Goal: Task Accomplishment & Management: Use online tool/utility

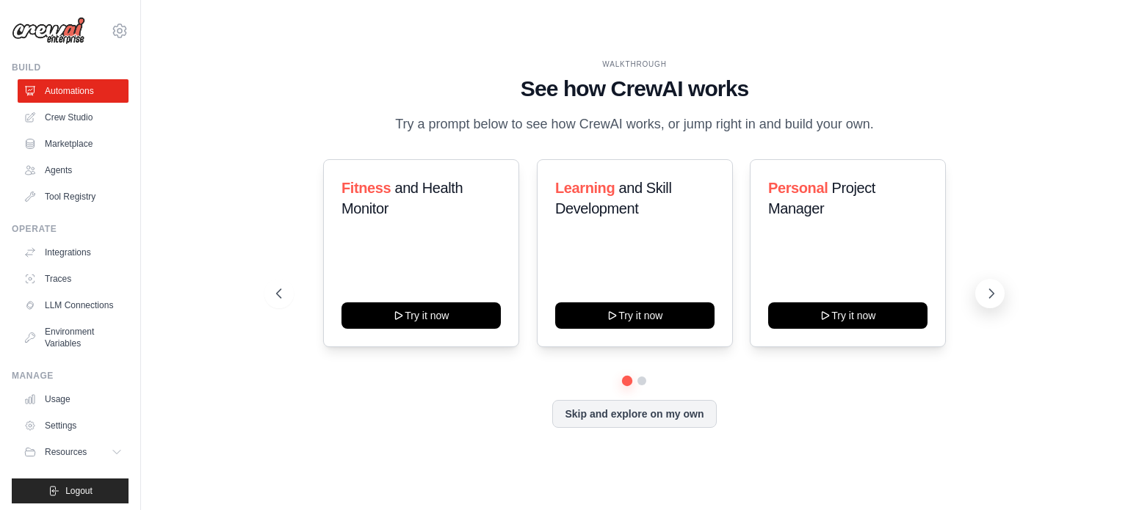
click at [991, 294] on icon at bounding box center [991, 293] width 15 height 15
click at [273, 284] on button at bounding box center [278, 293] width 29 height 29
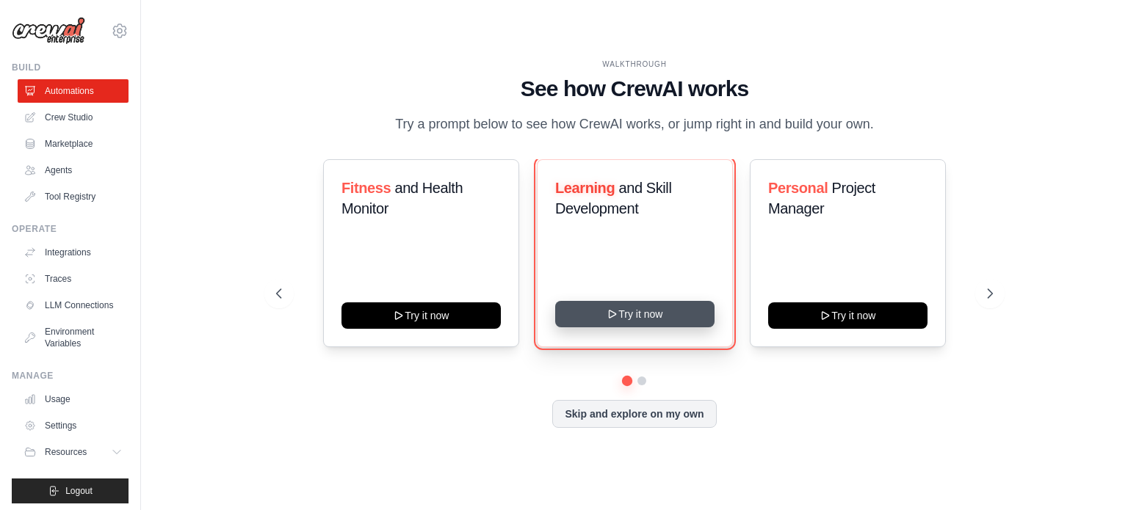
click at [627, 320] on button "Try it now" at bounding box center [634, 314] width 159 height 26
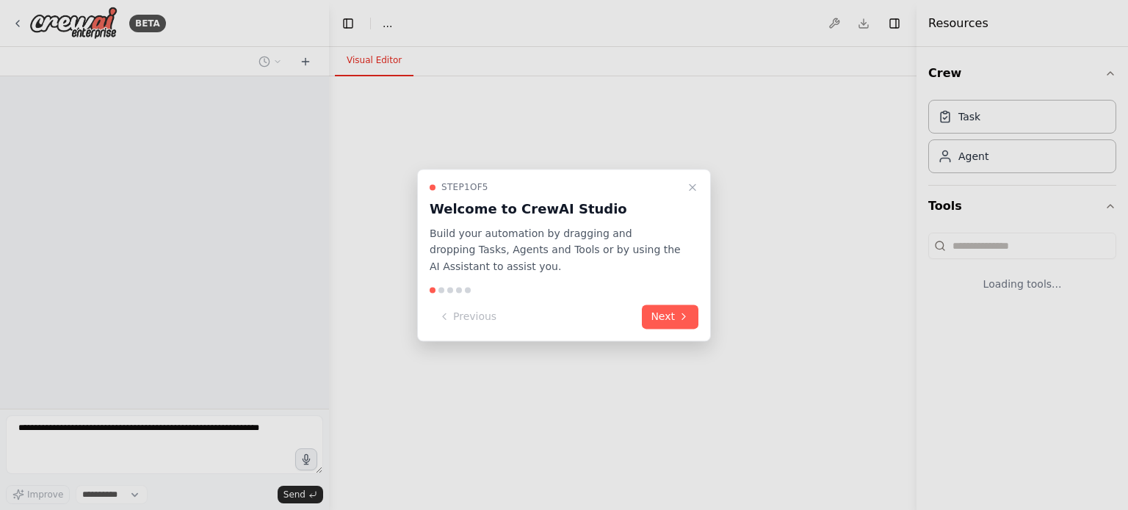
select select "****"
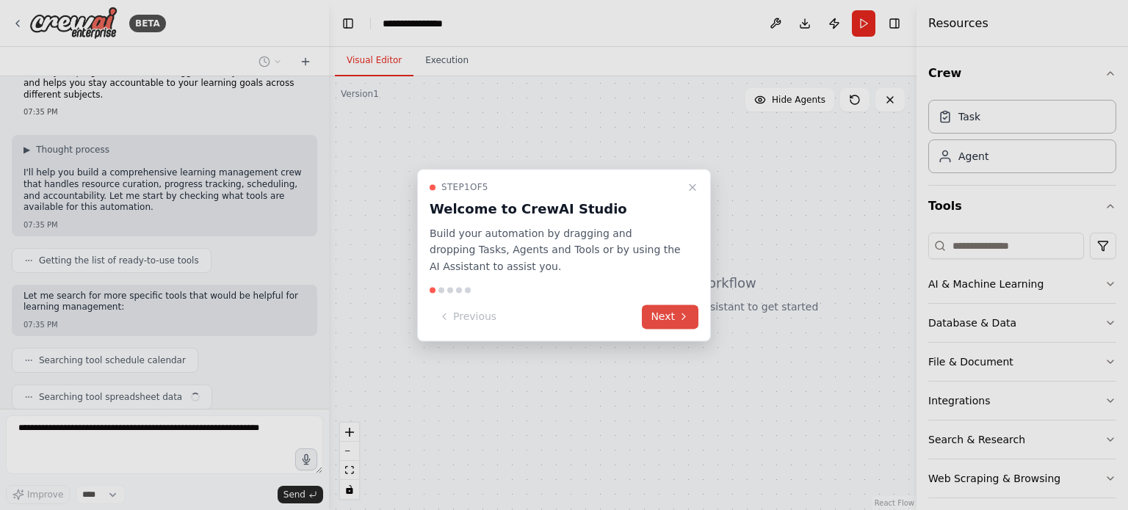
scroll to position [76, 0]
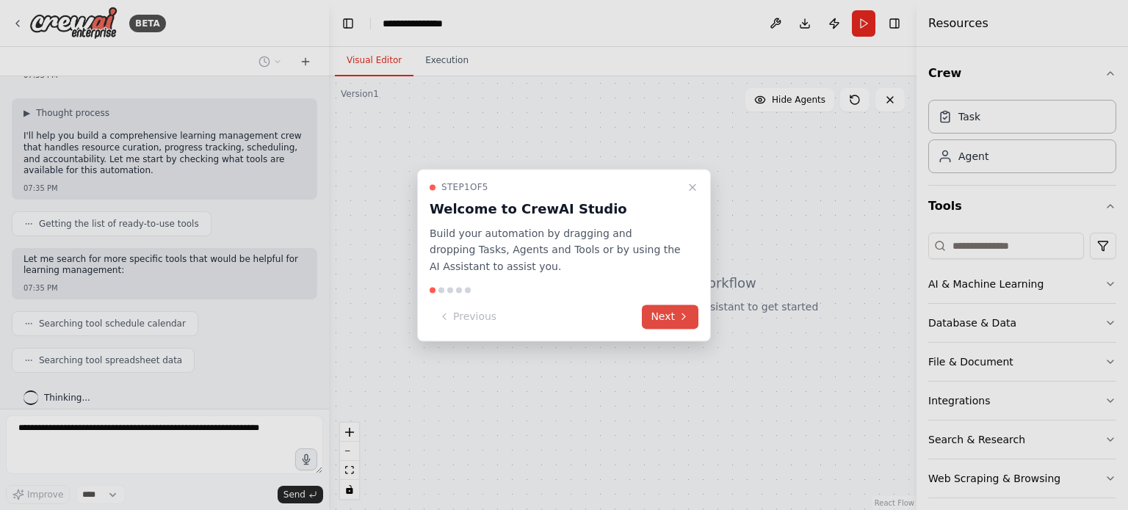
click at [676, 318] on button "Next" at bounding box center [670, 317] width 57 height 24
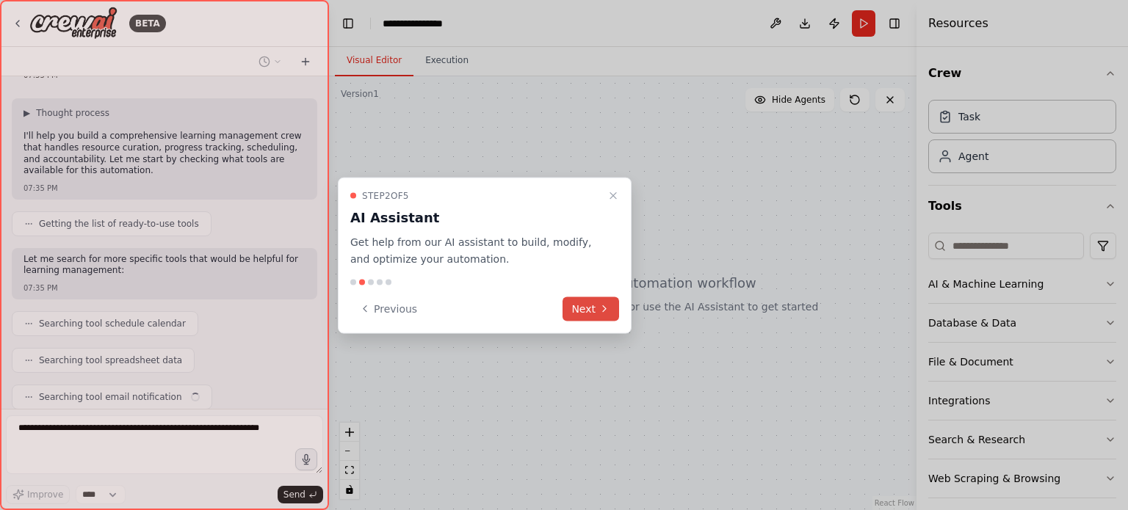
scroll to position [112, 0]
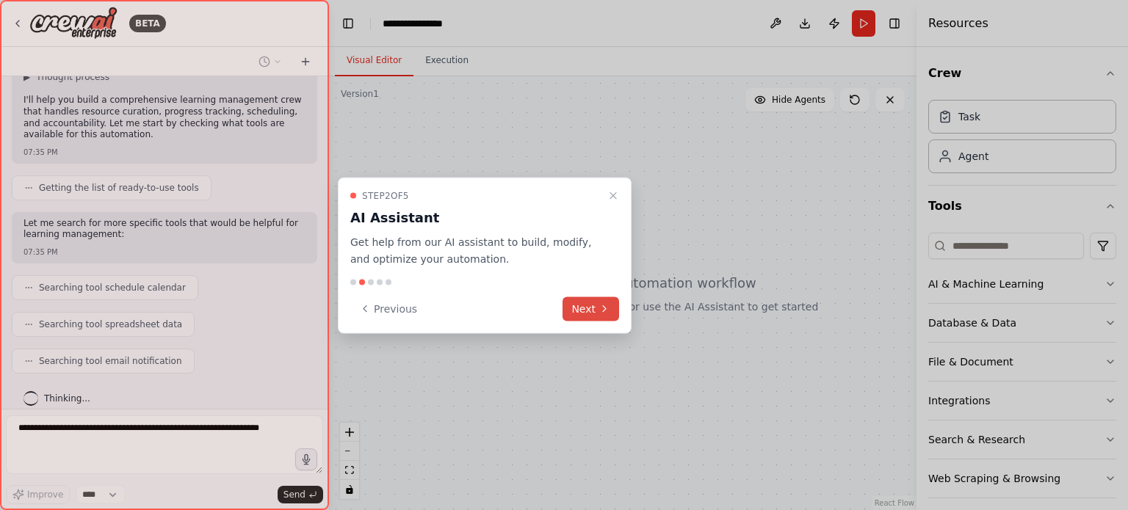
click at [599, 306] on icon at bounding box center [605, 309] width 12 height 12
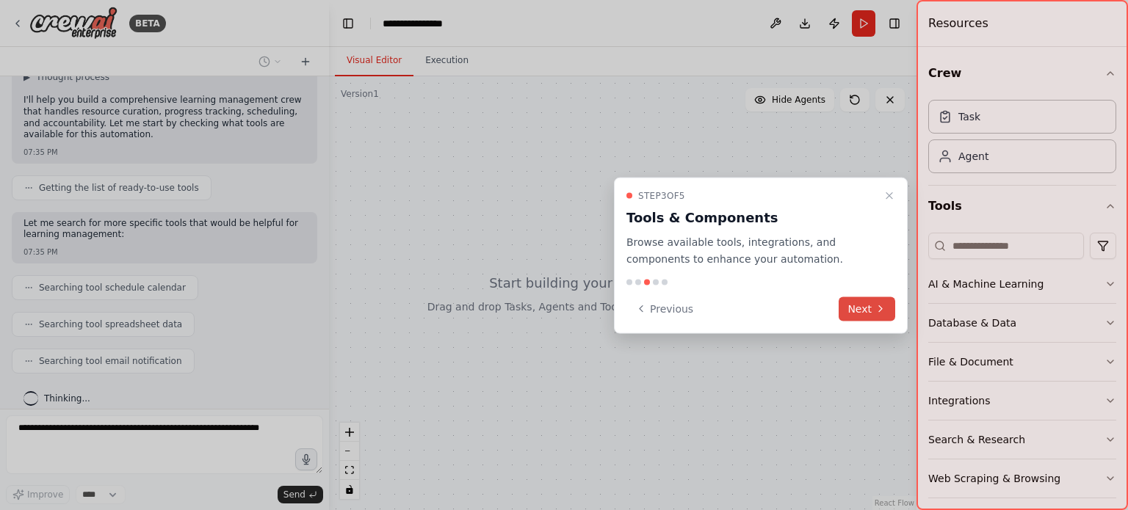
click at [861, 309] on button "Next" at bounding box center [867, 309] width 57 height 24
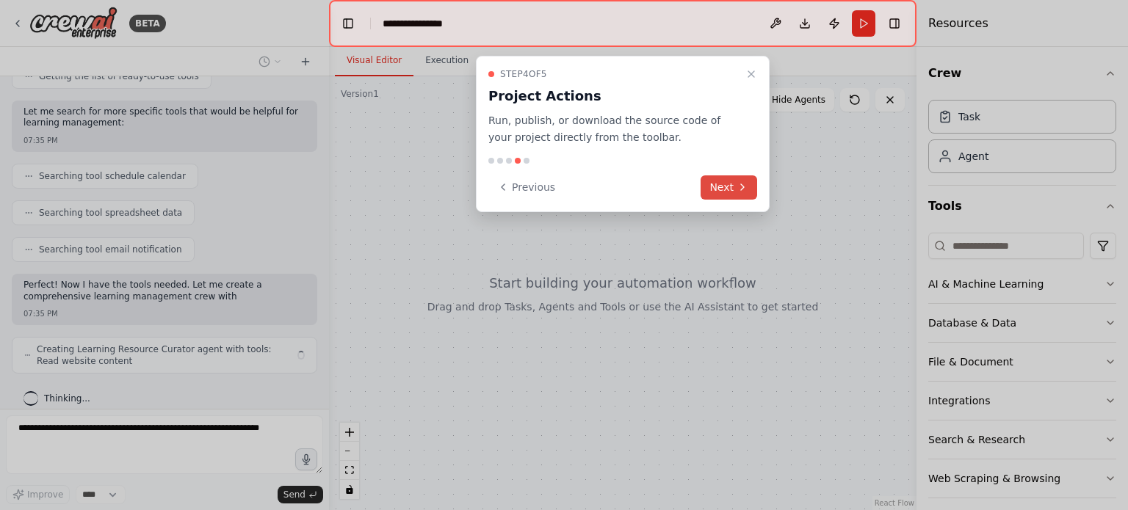
click at [749, 179] on button "Next" at bounding box center [729, 188] width 57 height 24
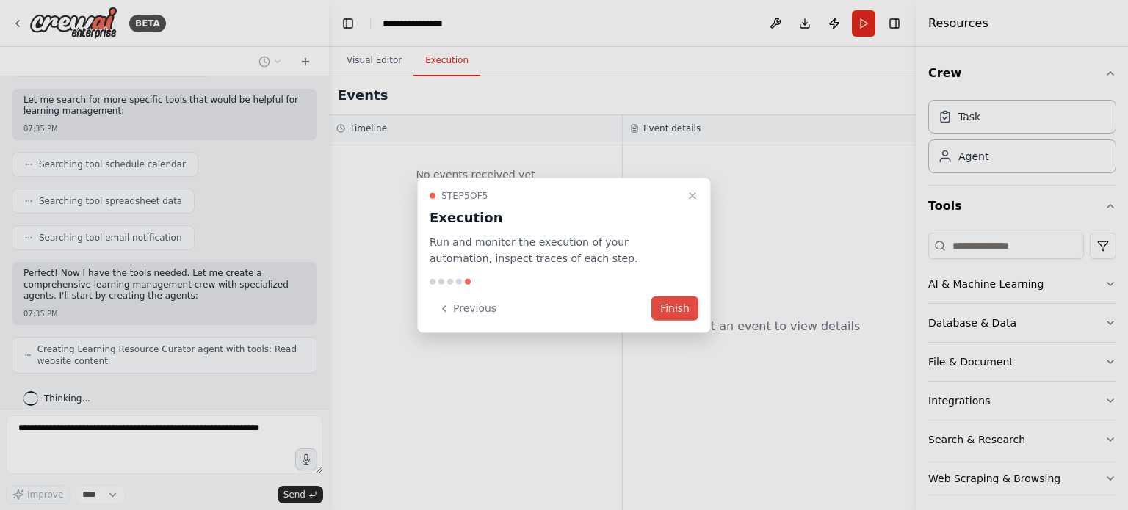
scroll to position [271, 0]
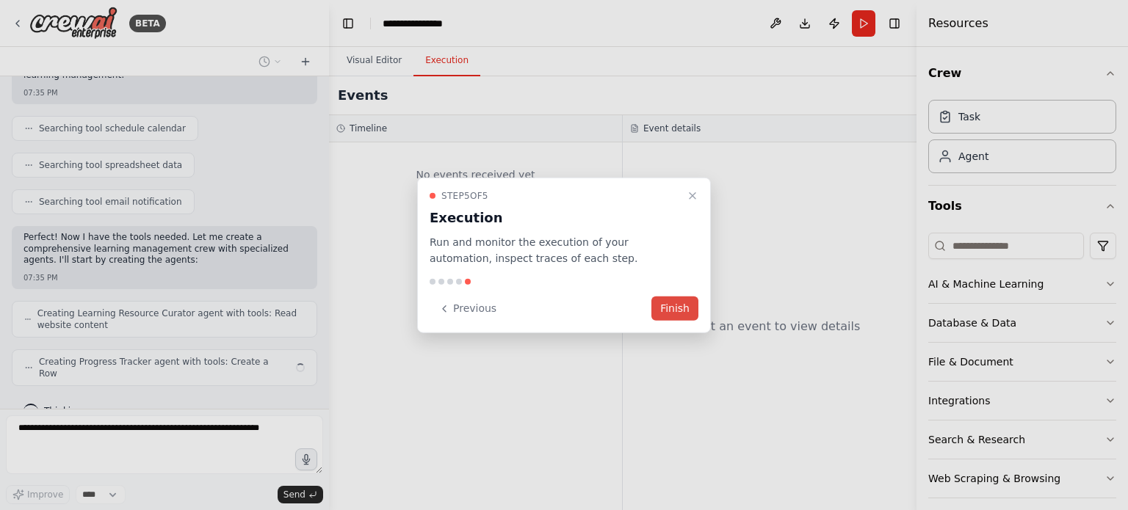
click at [682, 308] on button "Finish" at bounding box center [674, 309] width 47 height 24
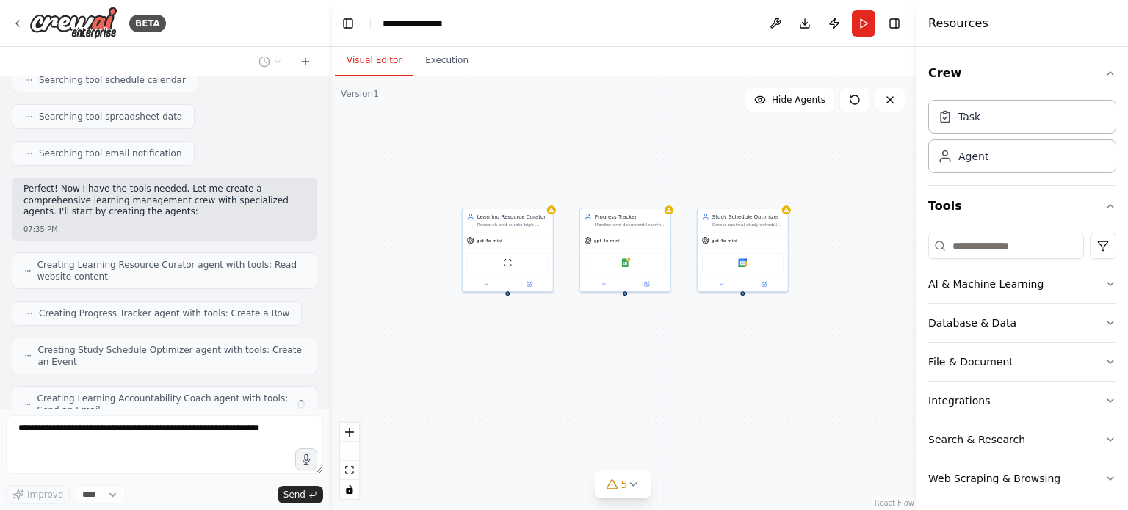
scroll to position [367, 0]
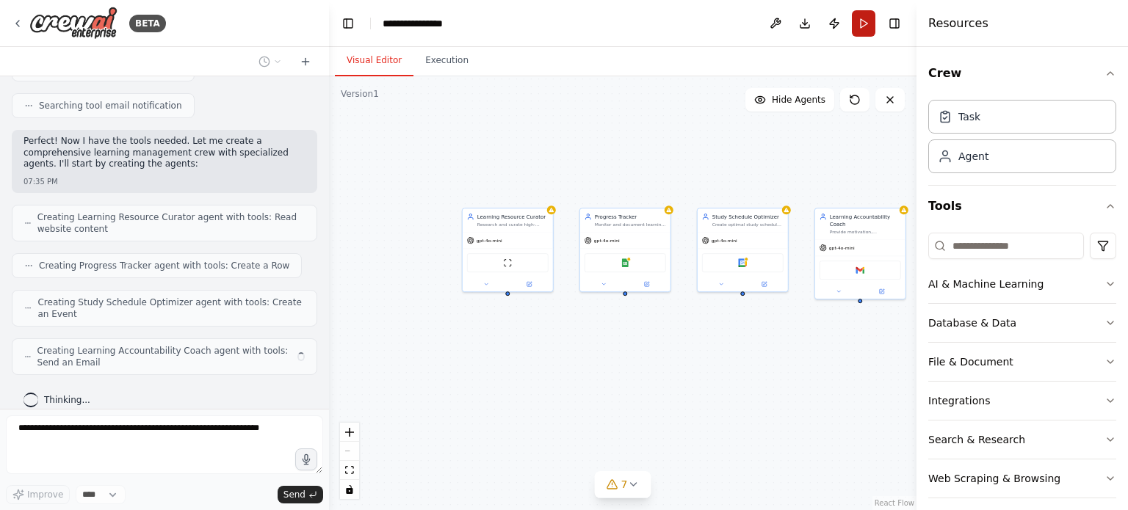
click at [870, 20] on button "Run" at bounding box center [864, 23] width 24 height 26
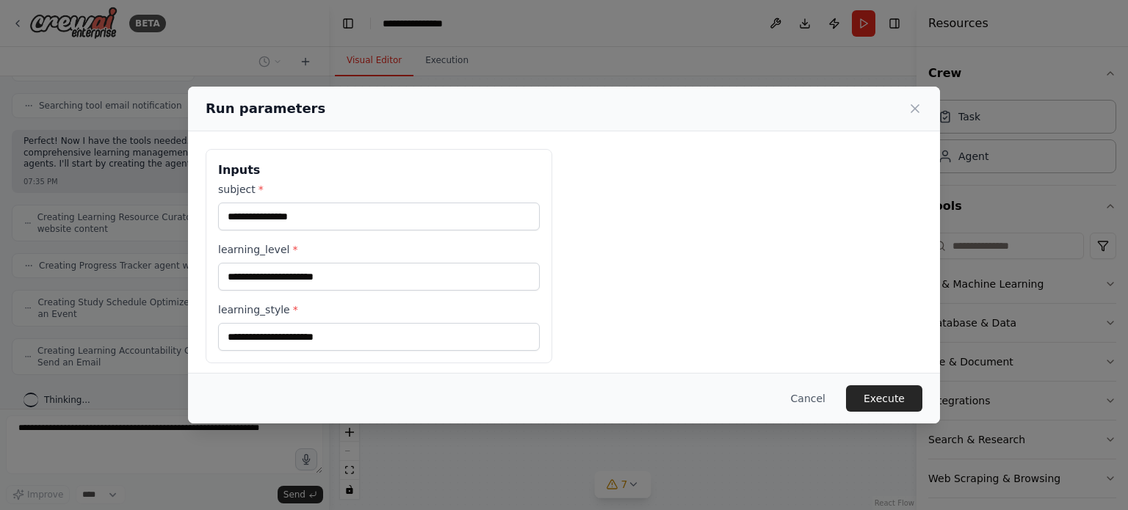
scroll to position [6, 0]
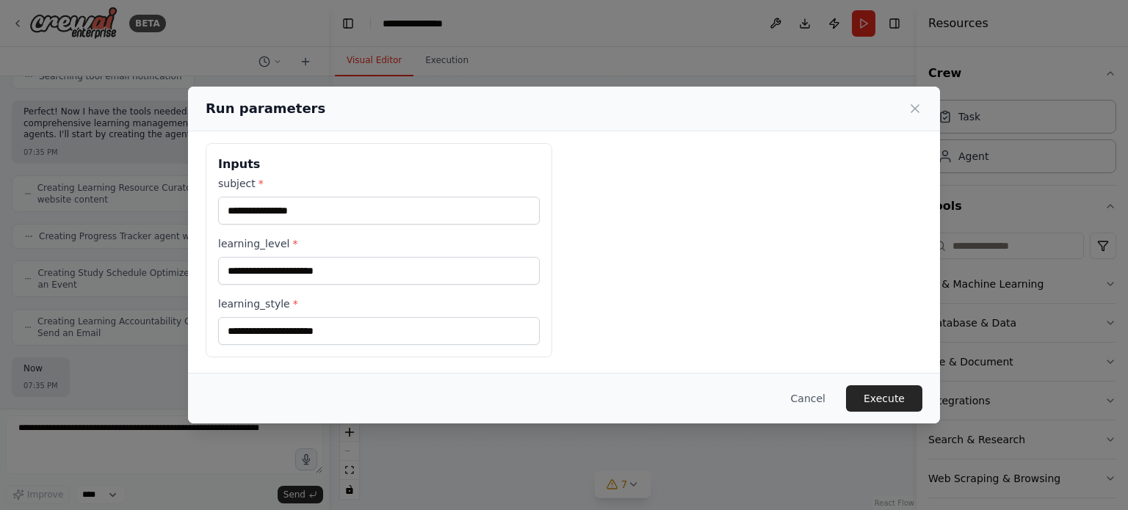
click at [452, 224] on div "subject * learning_level * learning_style *" at bounding box center [379, 260] width 322 height 169
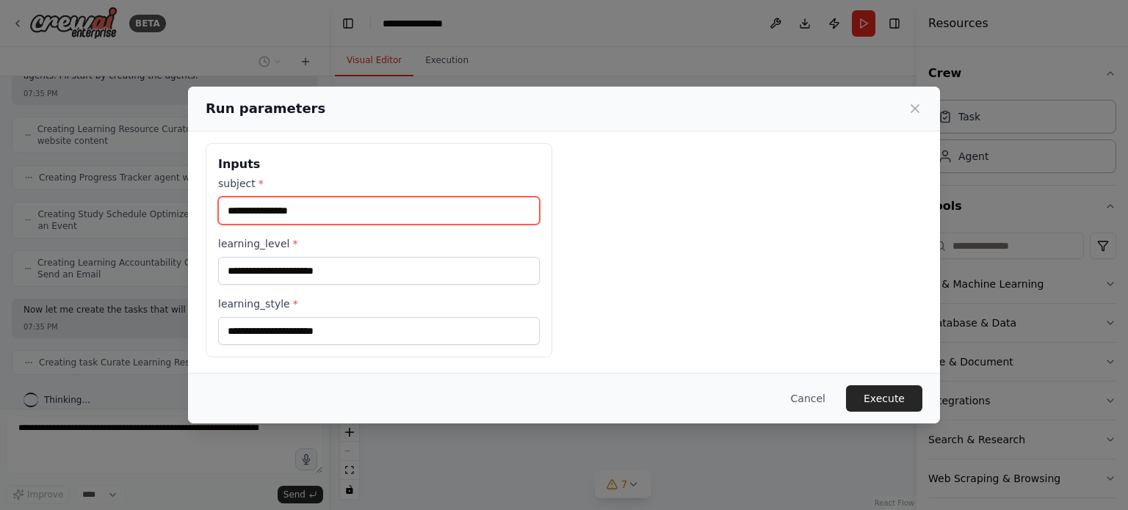
scroll to position [467, 0]
click at [455, 214] on input "subject *" at bounding box center [379, 211] width 322 height 28
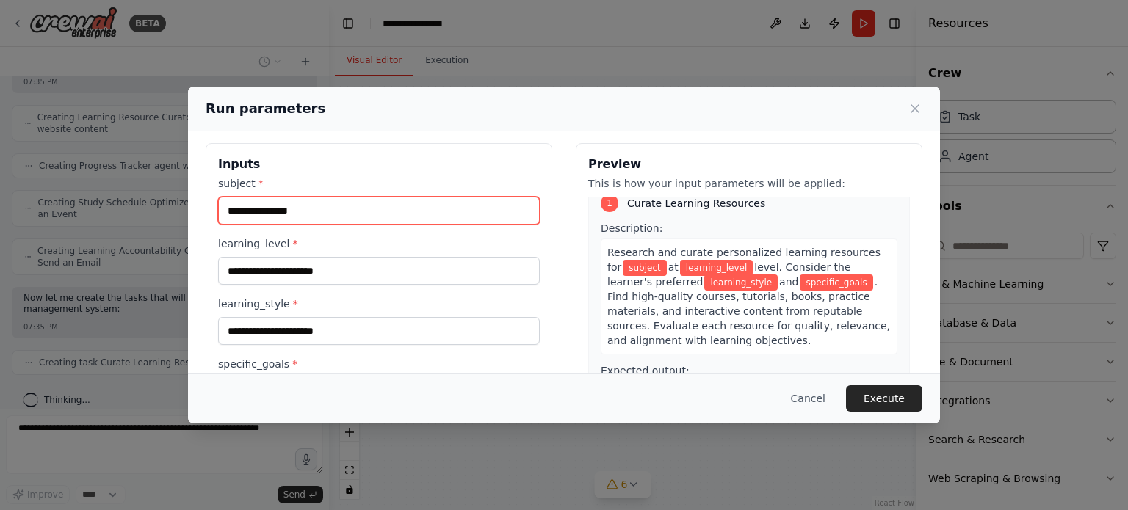
scroll to position [504, 0]
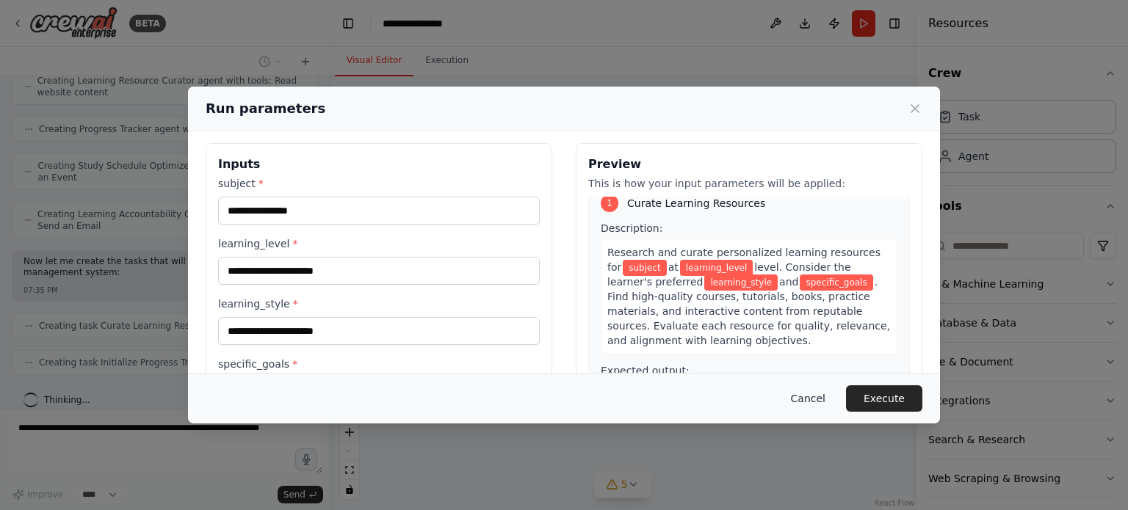
click at [819, 399] on button "Cancel" at bounding box center [808, 399] width 58 height 26
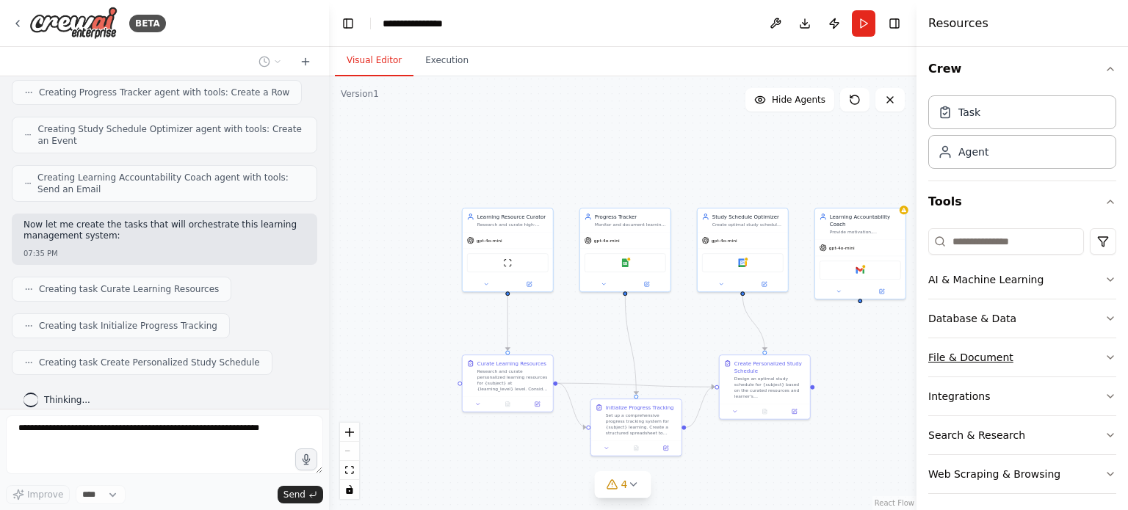
scroll to position [10, 0]
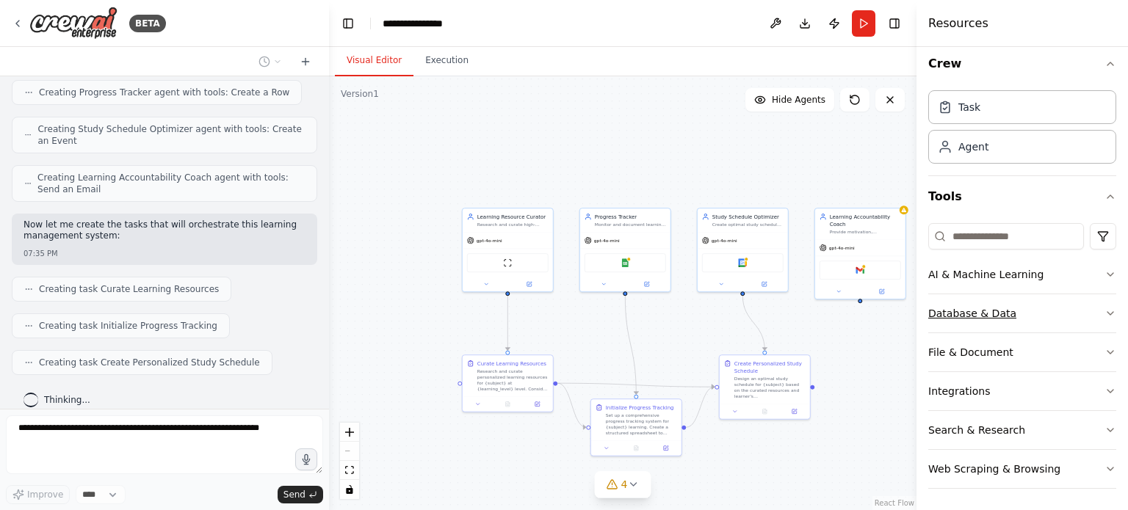
click at [1063, 319] on button "Database & Data" at bounding box center [1022, 313] width 188 height 38
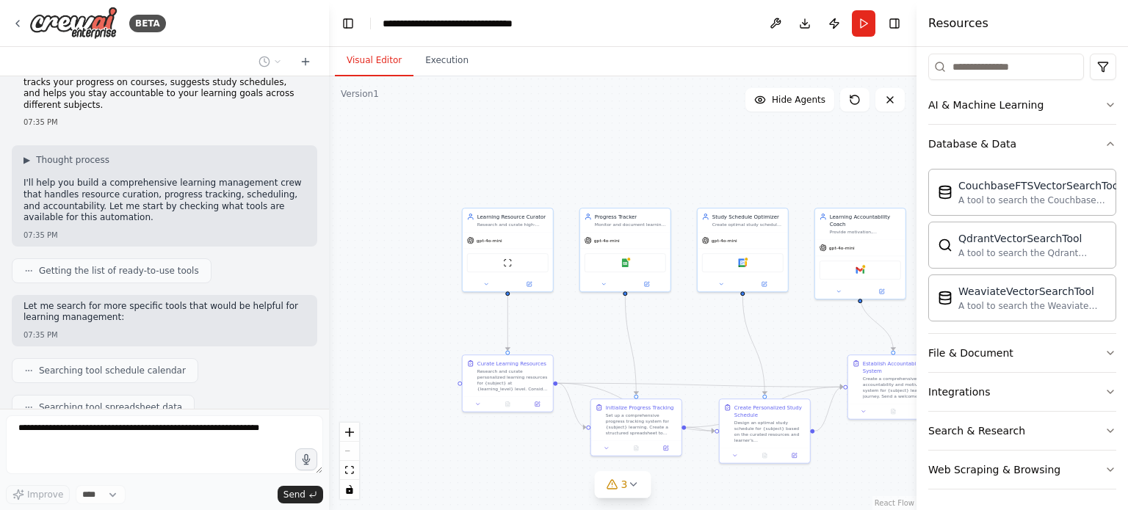
scroll to position [0, 0]
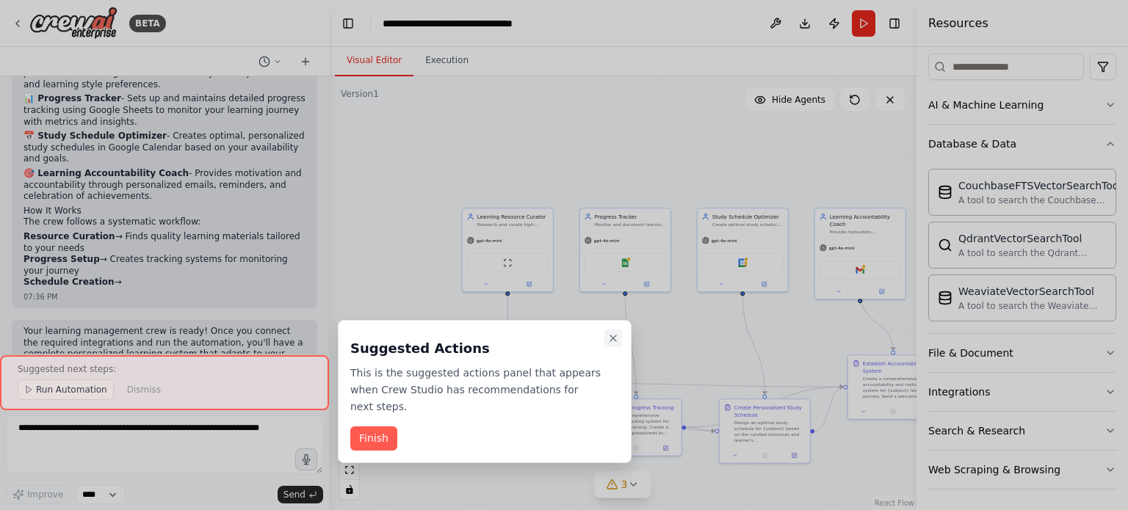
click at [611, 339] on icon "Close walkthrough" at bounding box center [613, 339] width 12 height 12
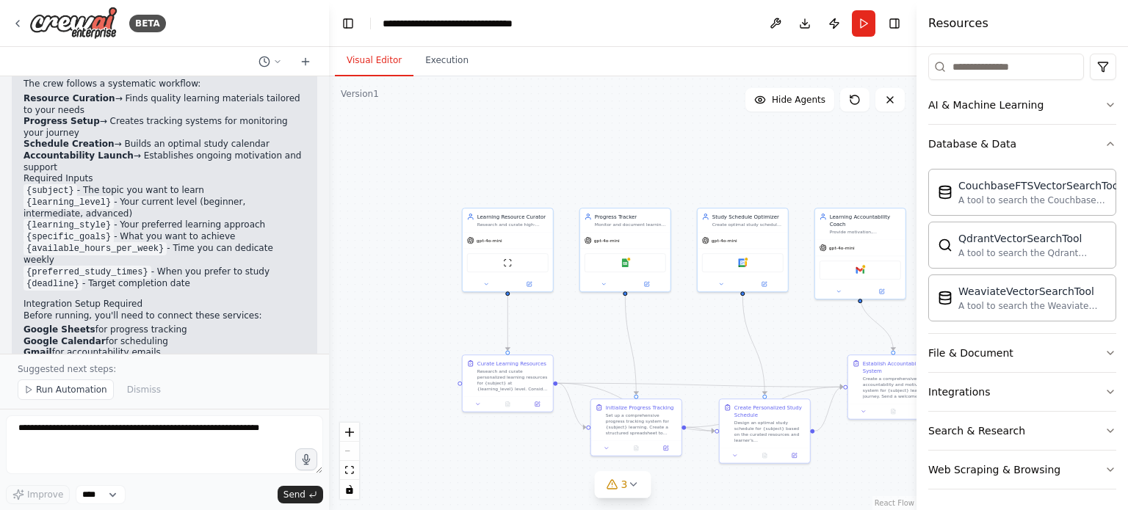
scroll to position [1307, 0]
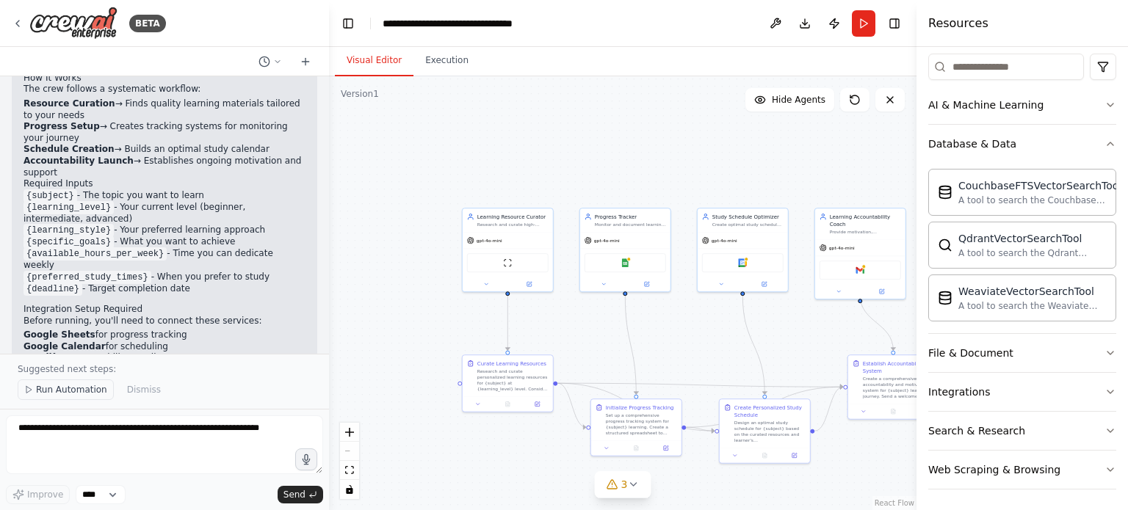
click at [59, 396] on span "Run Automation" at bounding box center [71, 390] width 71 height 12
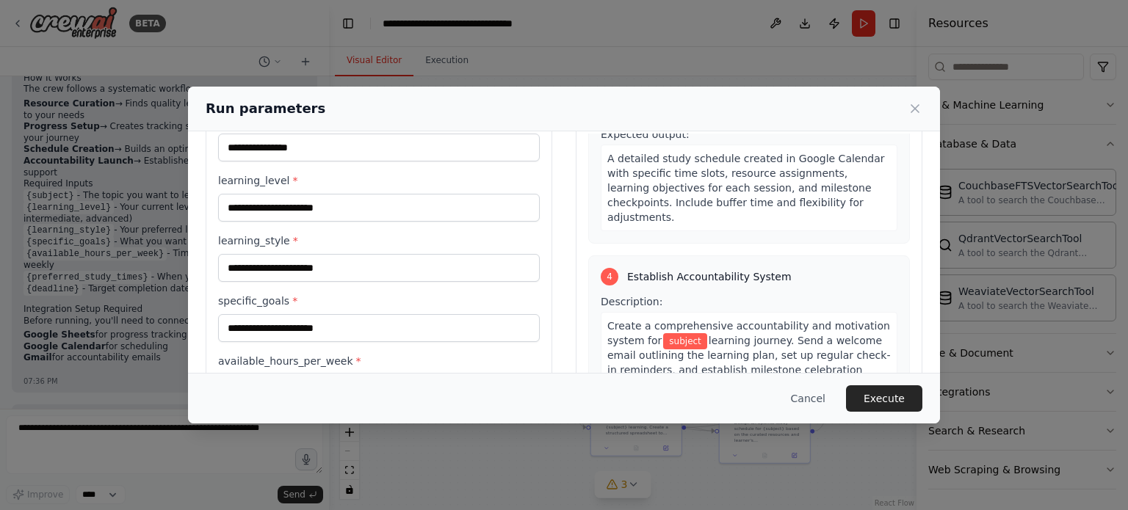
scroll to position [0, 0]
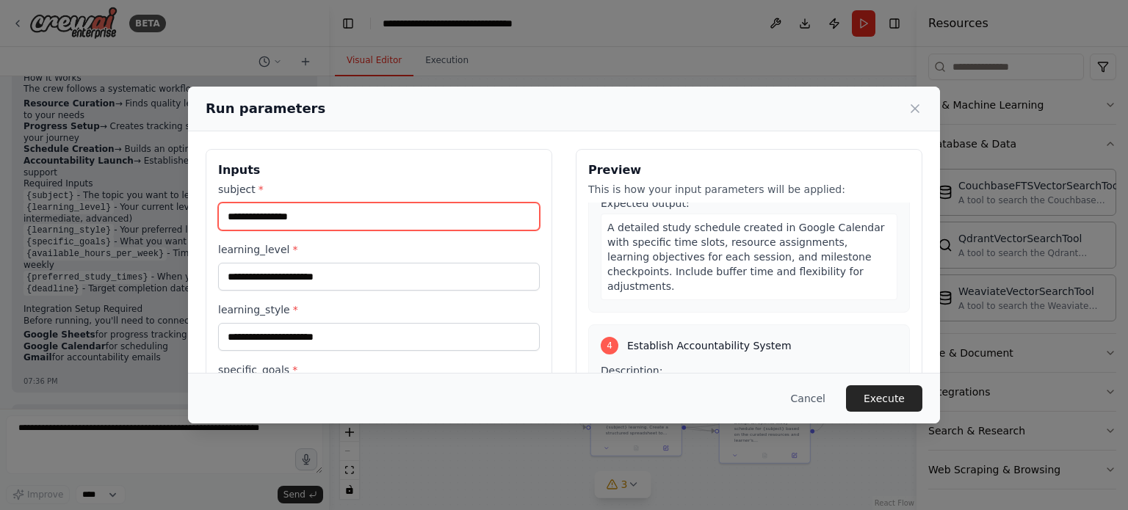
click at [447, 211] on input "subject *" at bounding box center [379, 217] width 322 height 28
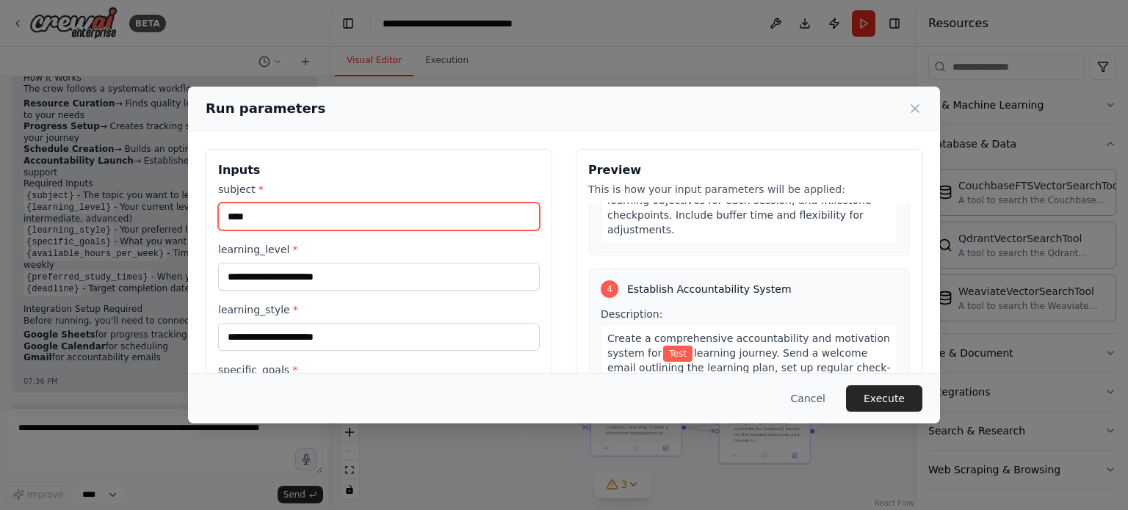
scroll to position [867, 0]
type input "****"
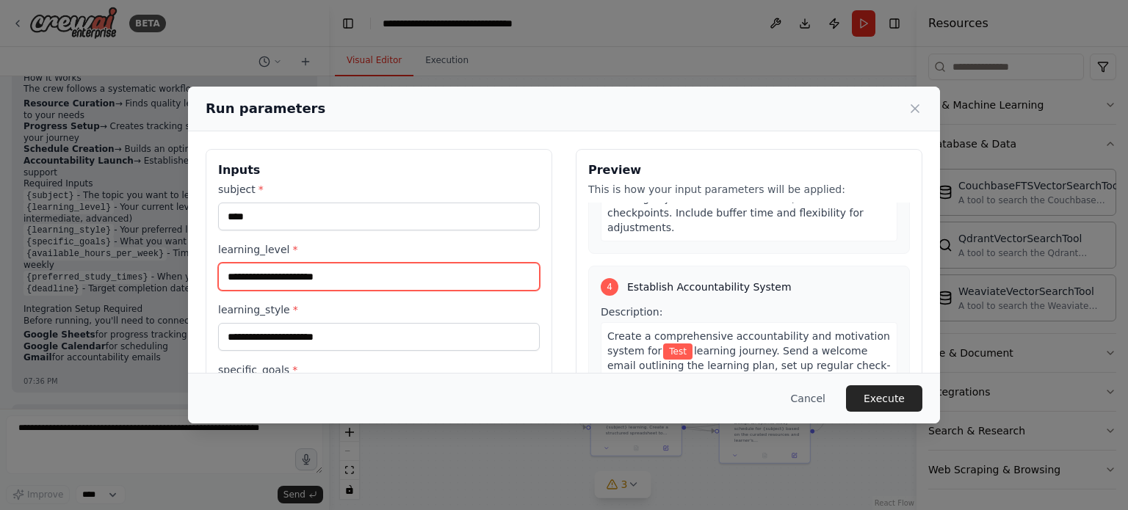
click at [467, 283] on input "learning_level *" at bounding box center [379, 277] width 322 height 28
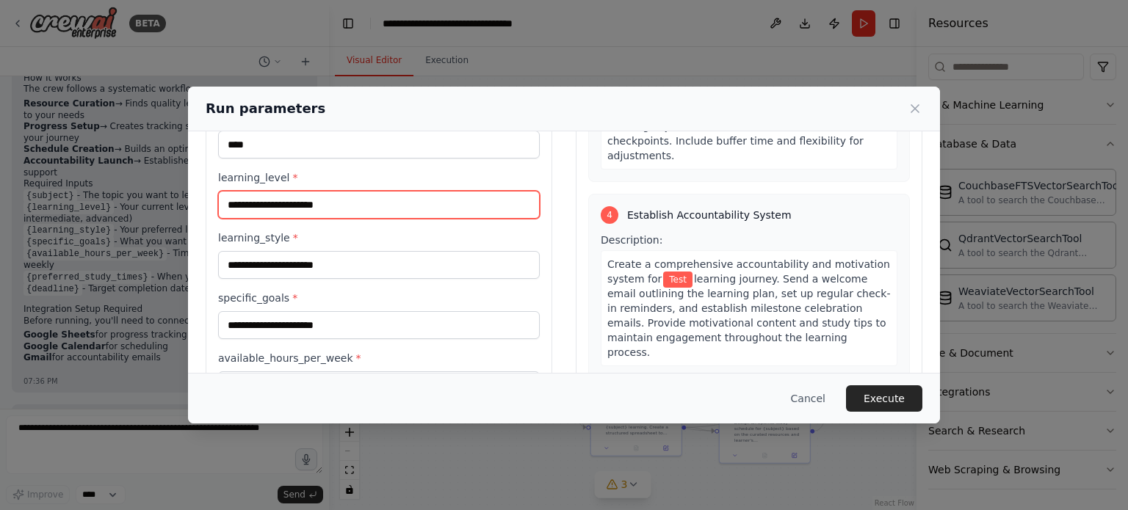
scroll to position [73, 0]
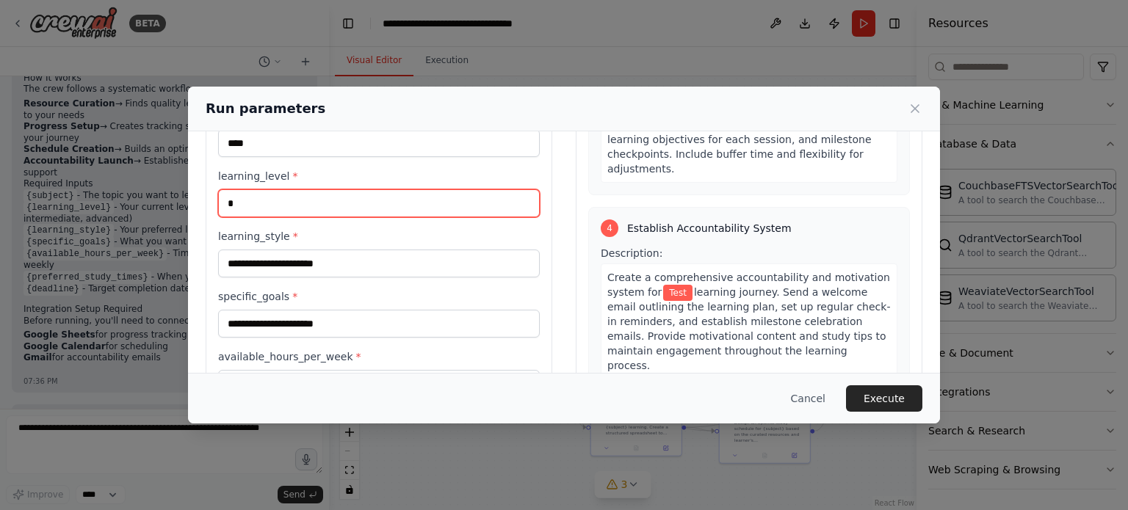
type input "**"
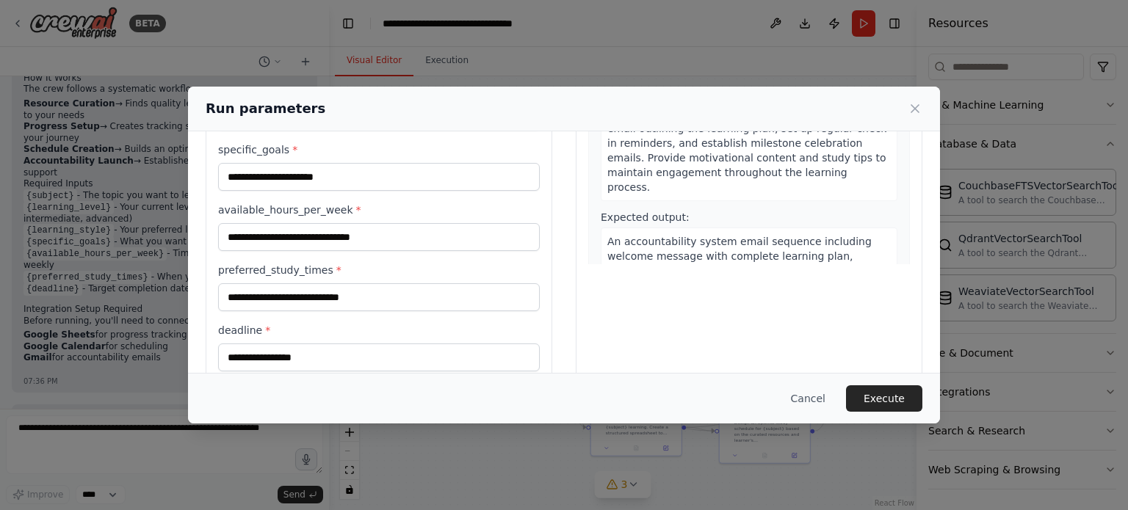
scroll to position [246, 0]
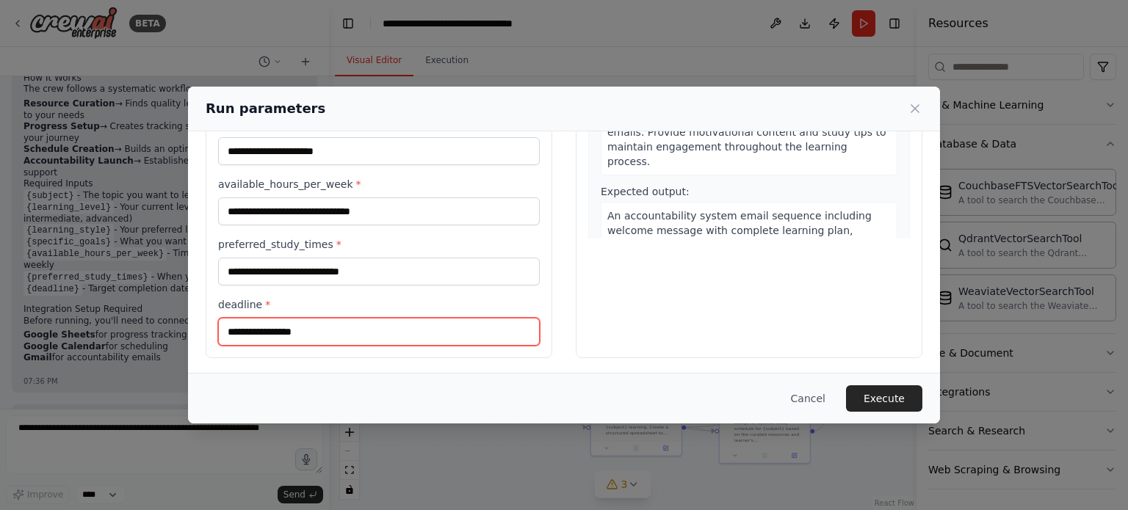
click at [393, 325] on input "deadline *" at bounding box center [379, 332] width 322 height 28
click at [391, 325] on input "deadline *" at bounding box center [379, 332] width 322 height 28
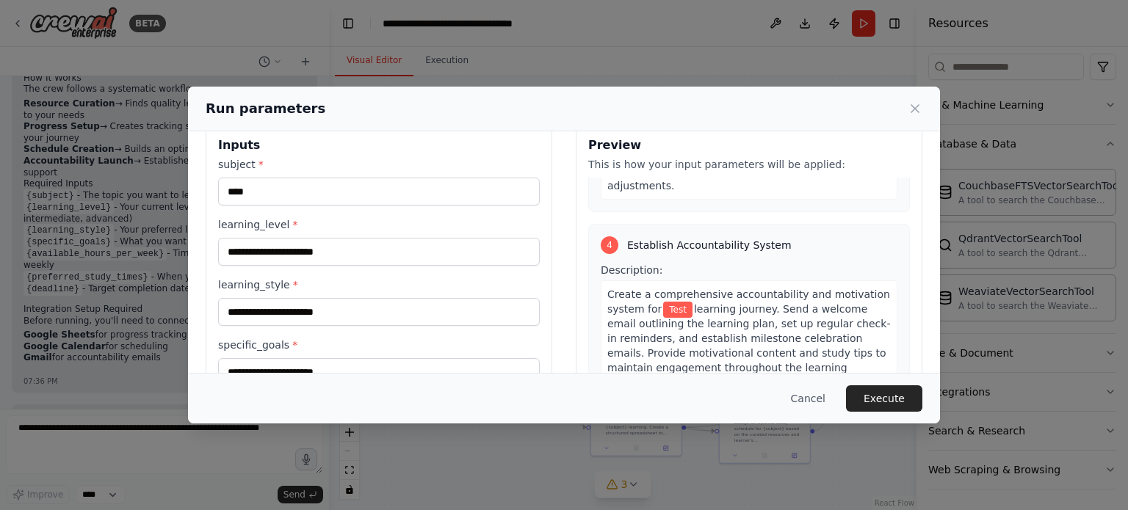
scroll to position [0, 0]
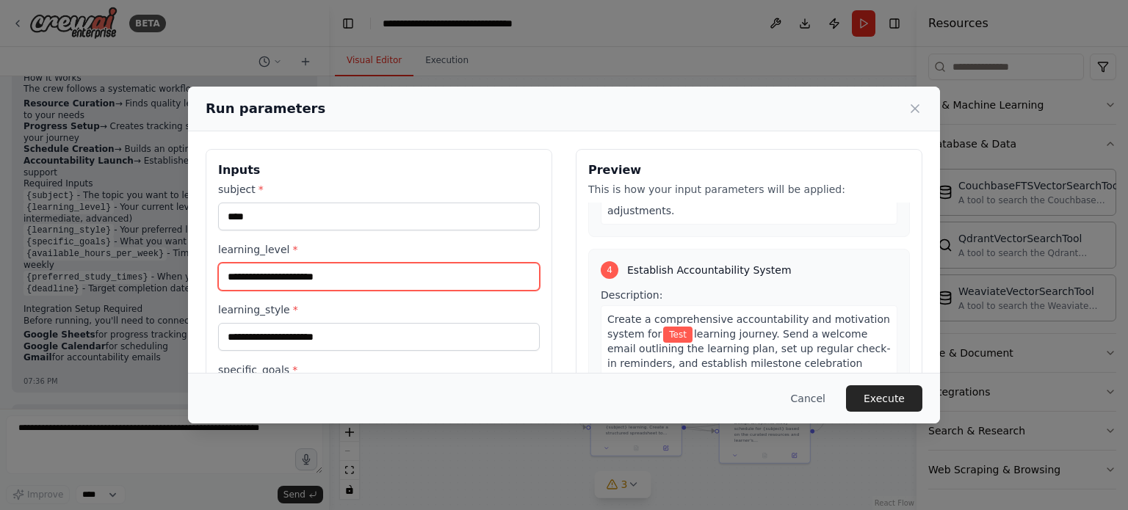
click at [316, 279] on input "learning_level *" at bounding box center [379, 277] width 322 height 28
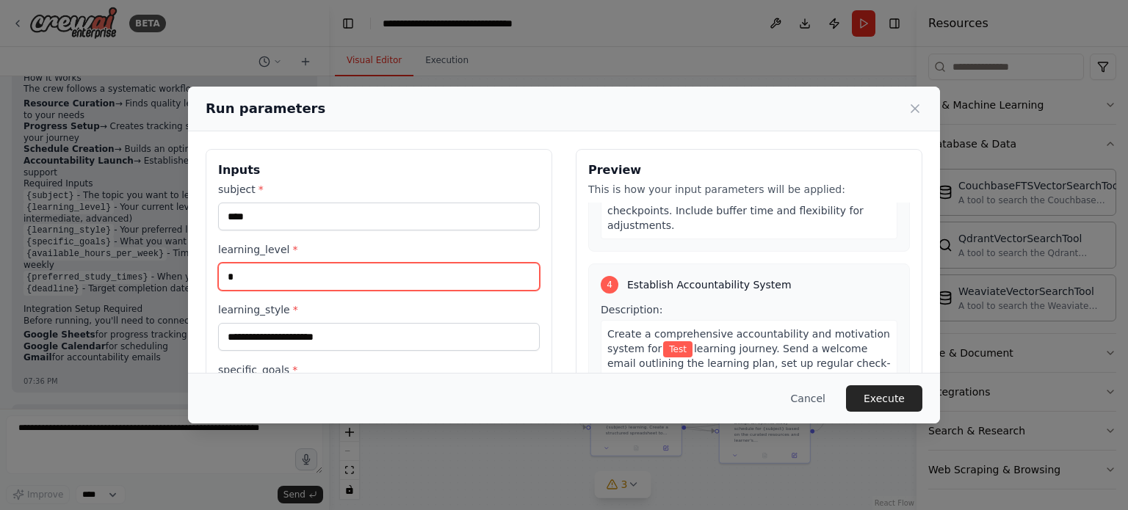
type input "*"
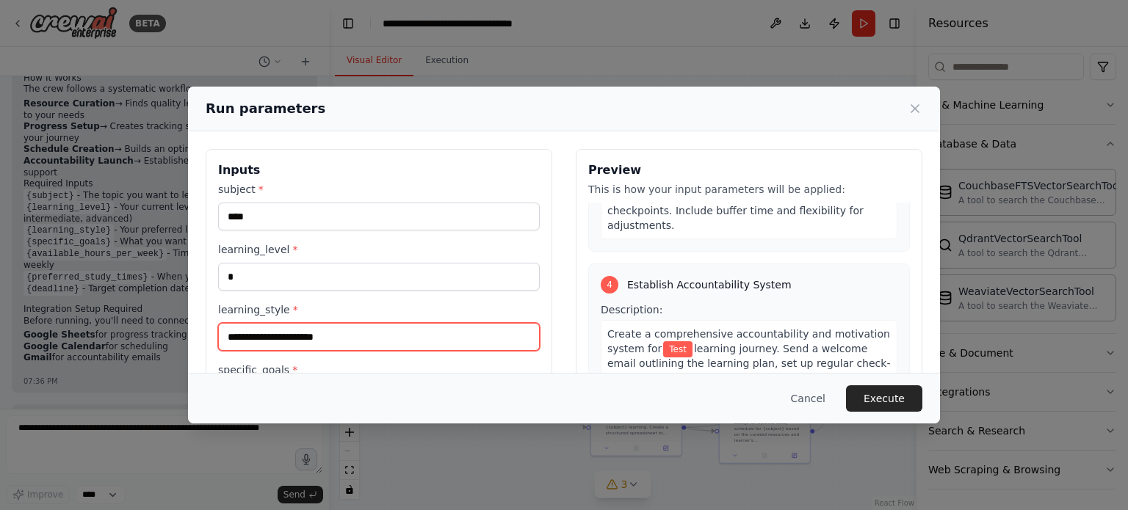
click at [305, 331] on input "learning_style *" at bounding box center [379, 337] width 322 height 28
type input "*"
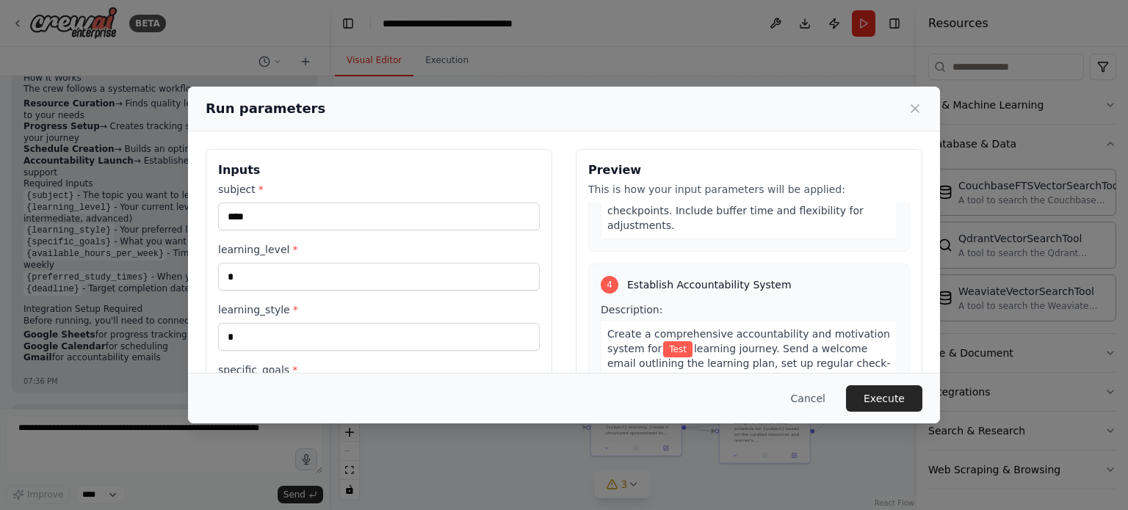
drag, startPoint x: 298, startPoint y: 375, endPoint x: 311, endPoint y: 360, distance: 19.8
click at [297, 375] on div "Cancel Execute" at bounding box center [564, 398] width 752 height 51
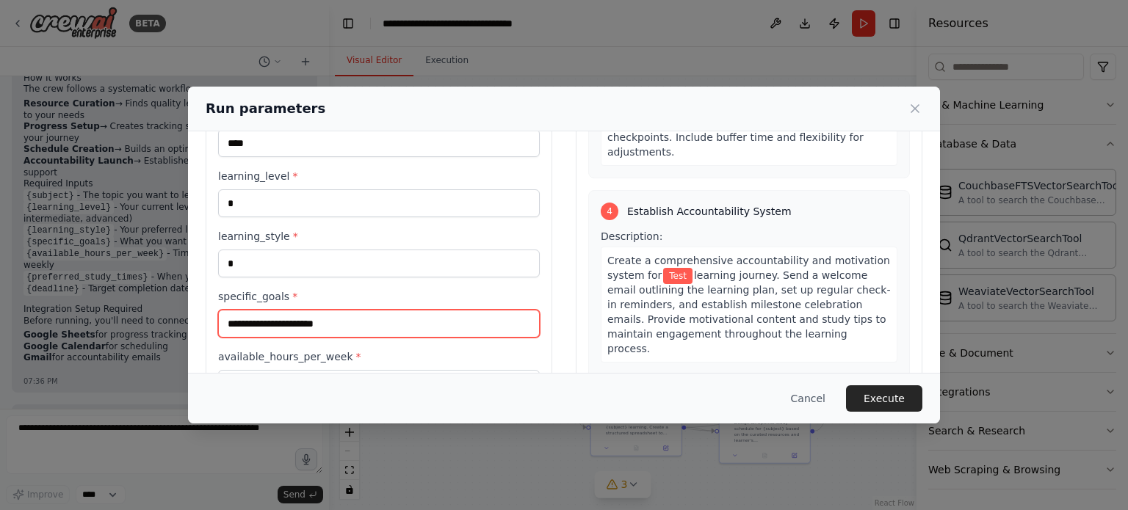
click at [303, 319] on input "specific_goals *" at bounding box center [379, 324] width 322 height 28
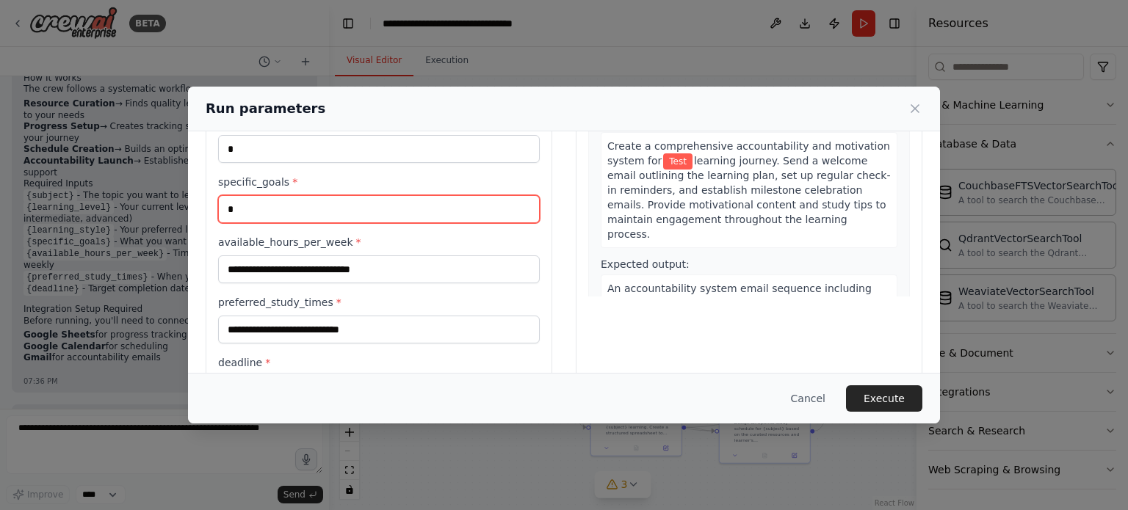
scroll to position [220, 0]
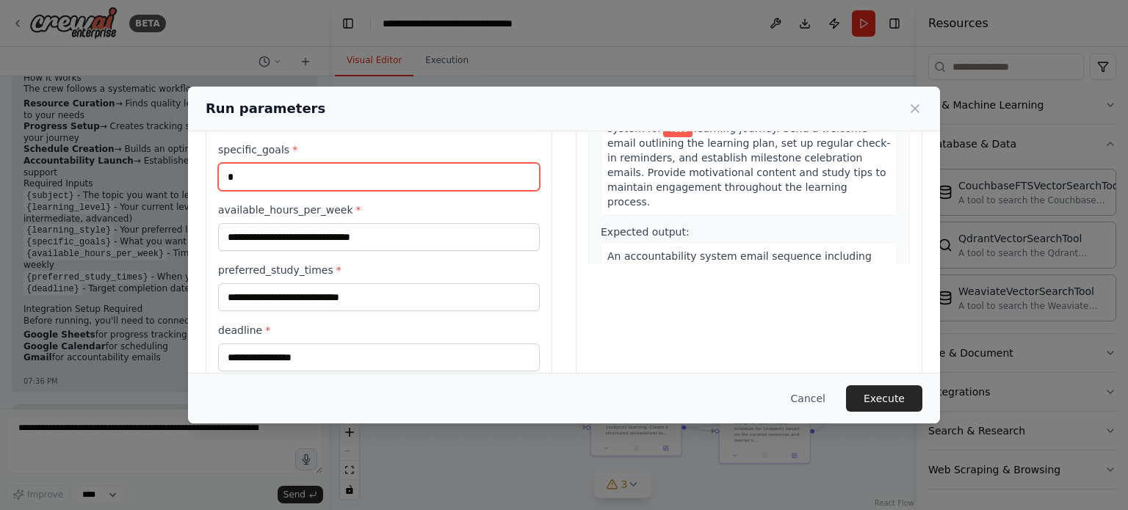
type input "*"
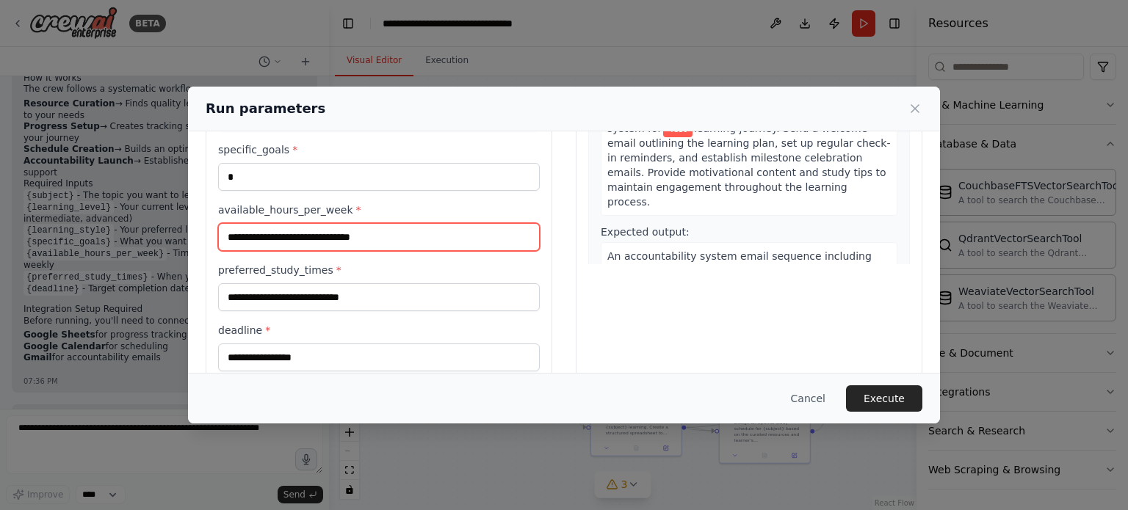
click at [285, 228] on input "available_hours_per_week *" at bounding box center [379, 237] width 322 height 28
type input "*"
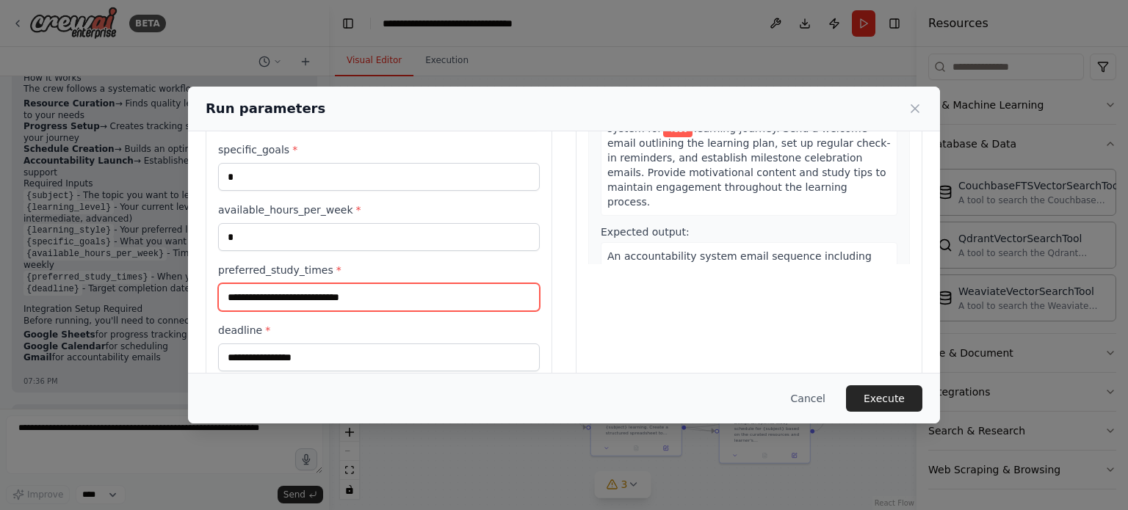
click at [270, 300] on input "preferred_study_times *" at bounding box center [379, 297] width 322 height 28
type input "*"
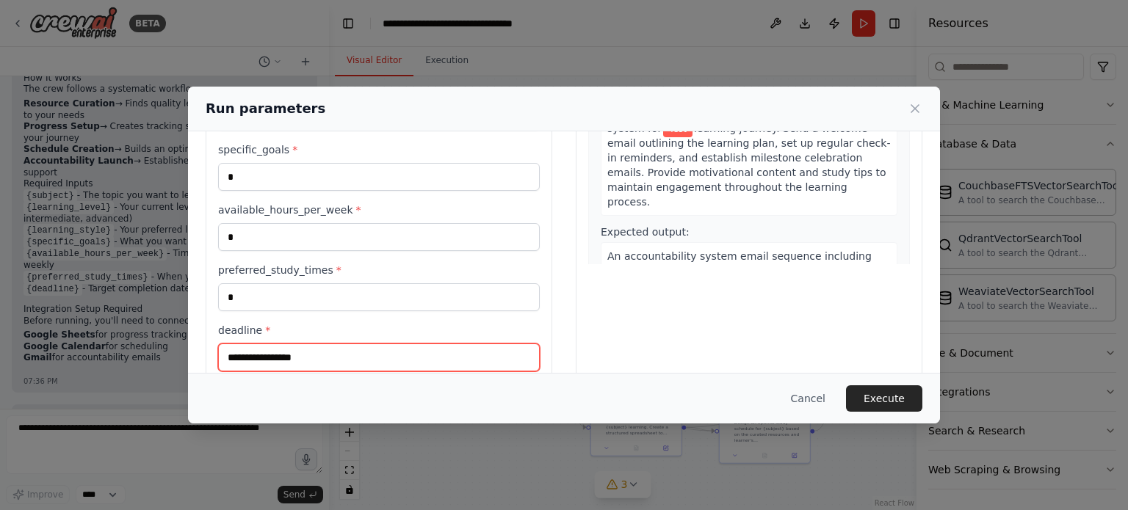
click at [250, 353] on input "deadline *" at bounding box center [379, 358] width 322 height 28
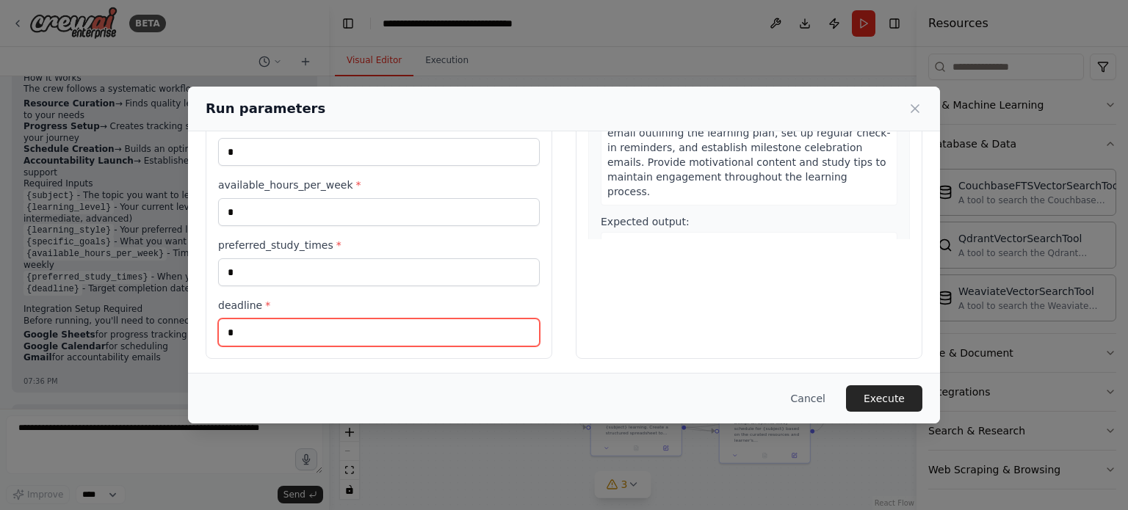
scroll to position [246, 0]
type input "*"
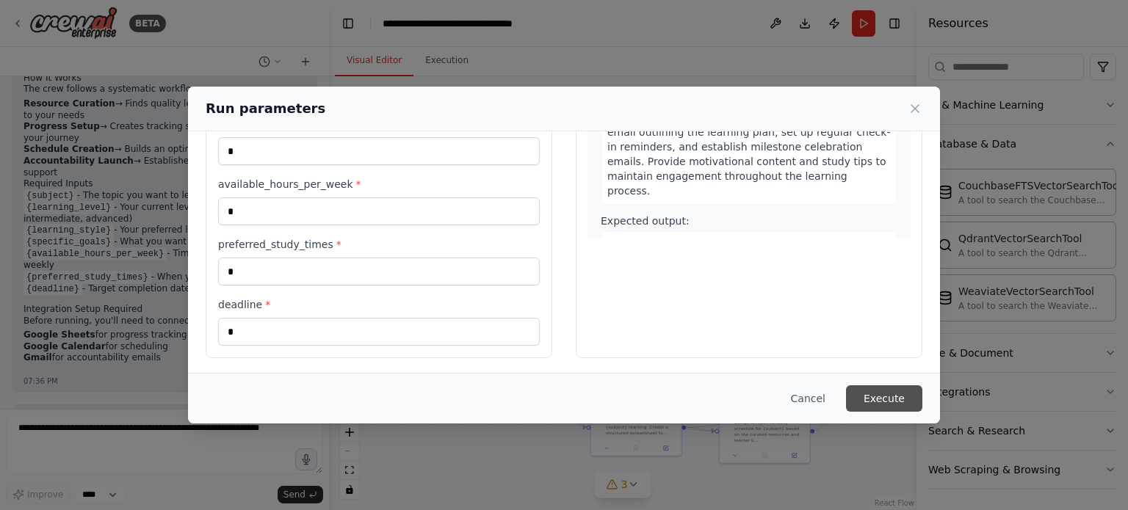
click at [911, 403] on button "Execute" at bounding box center [884, 399] width 76 height 26
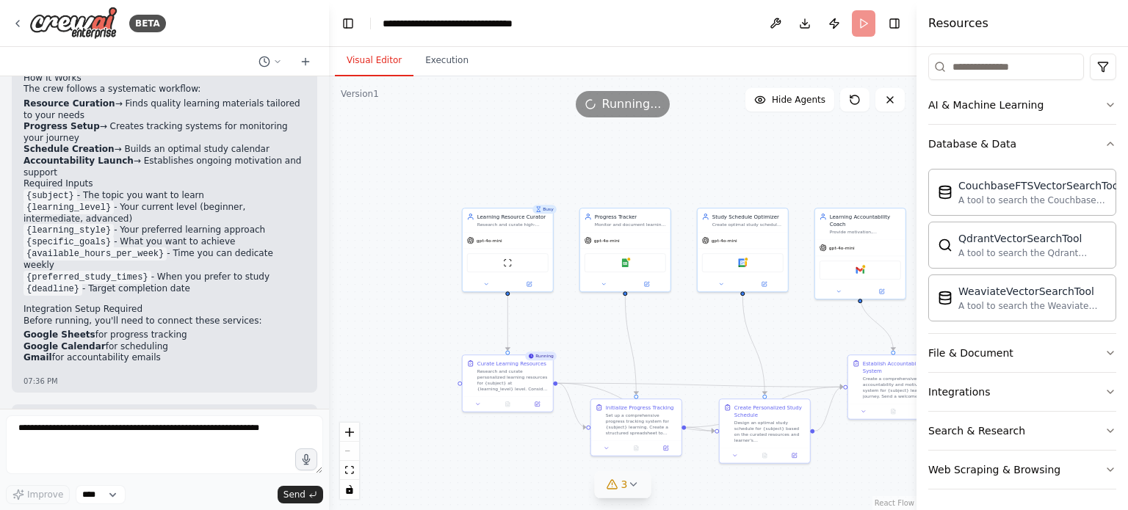
click at [626, 492] on span "3" at bounding box center [624, 484] width 7 height 15
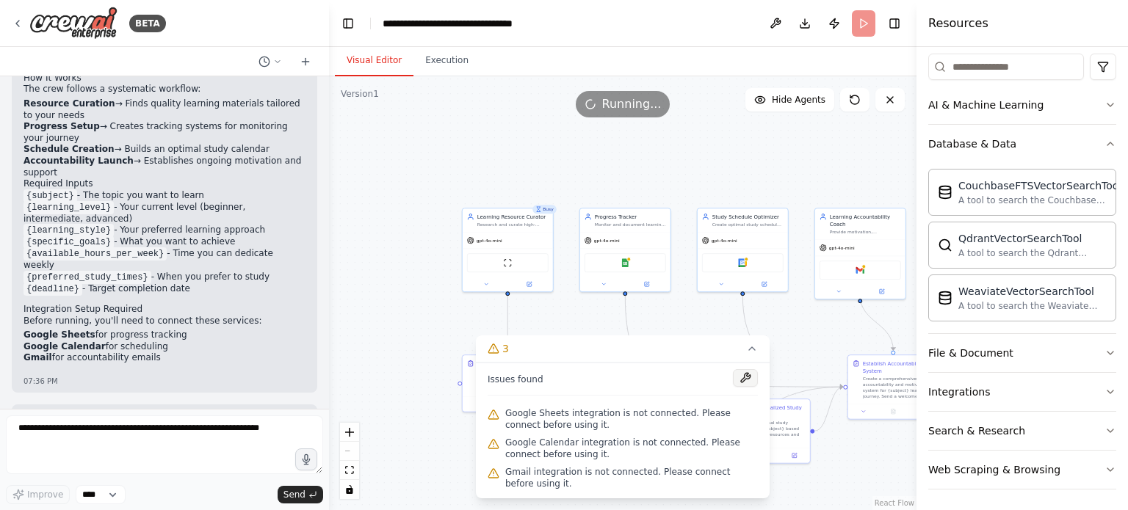
click at [741, 381] on button at bounding box center [745, 378] width 25 height 18
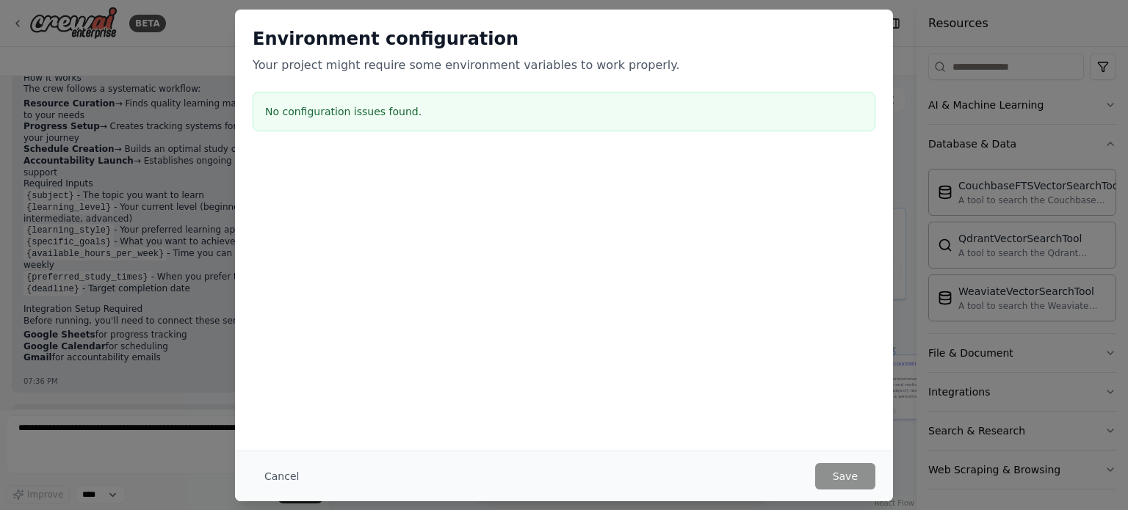
click at [366, 114] on h3 "No configuration issues found." at bounding box center [564, 111] width 598 height 15
click at [274, 479] on button "Cancel" at bounding box center [282, 476] width 58 height 26
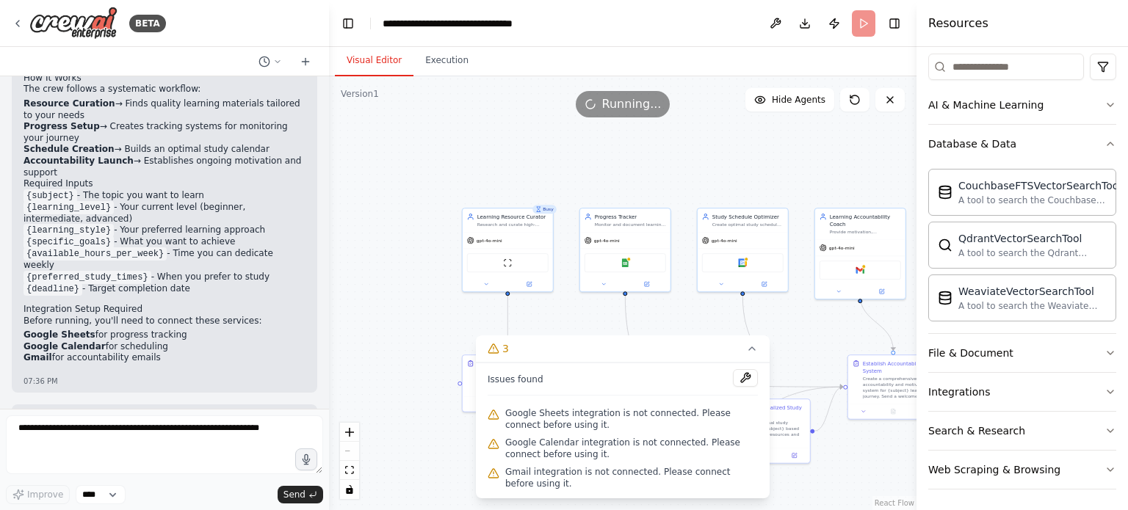
click at [557, 416] on span "Google Sheets integration is not connected. Please connect before using it." at bounding box center [631, 420] width 253 height 24
click at [1013, 364] on button "File & Document" at bounding box center [1022, 353] width 188 height 38
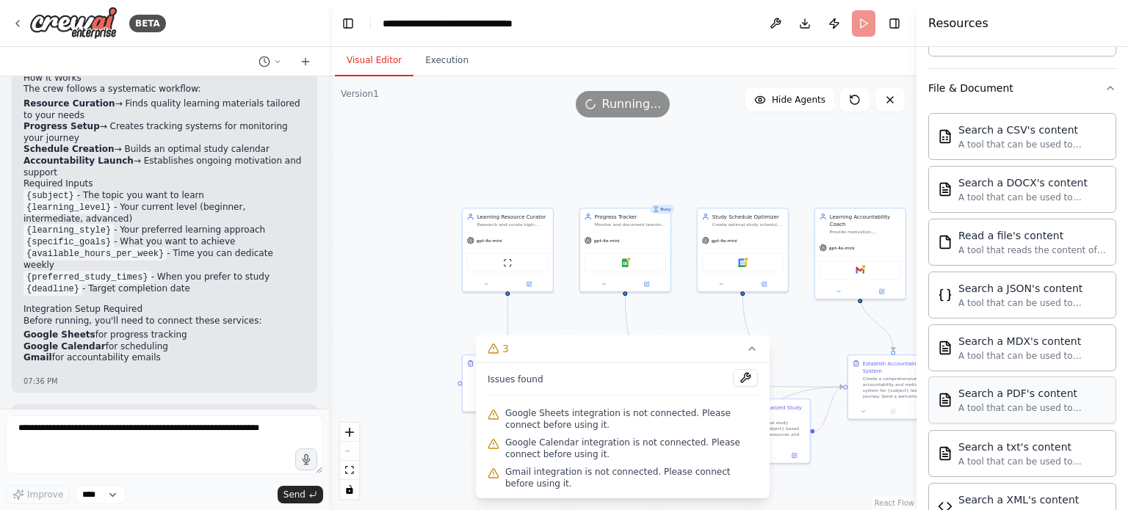
scroll to position [612, 0]
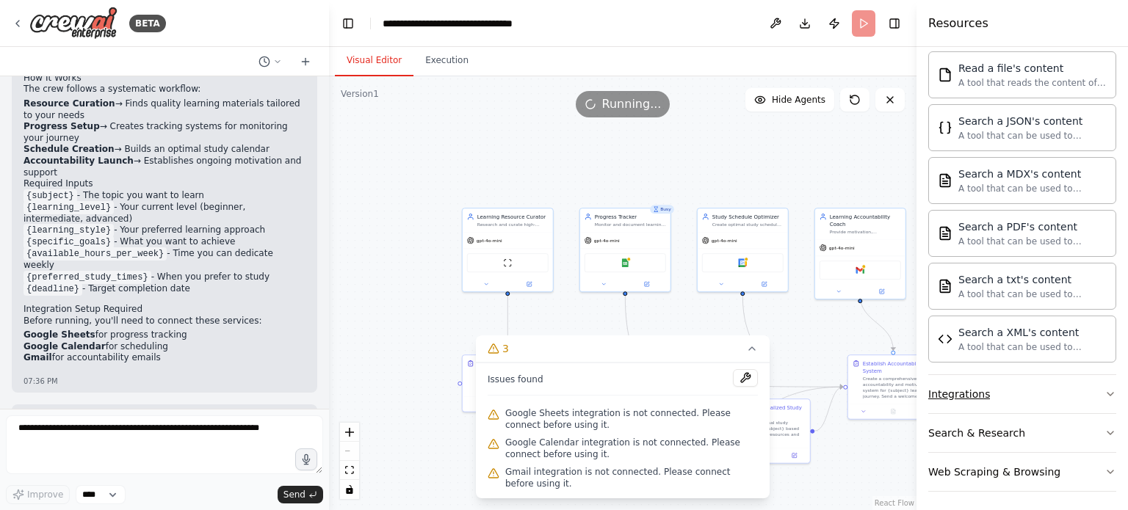
click at [1004, 392] on button "Integrations" at bounding box center [1022, 394] width 188 height 38
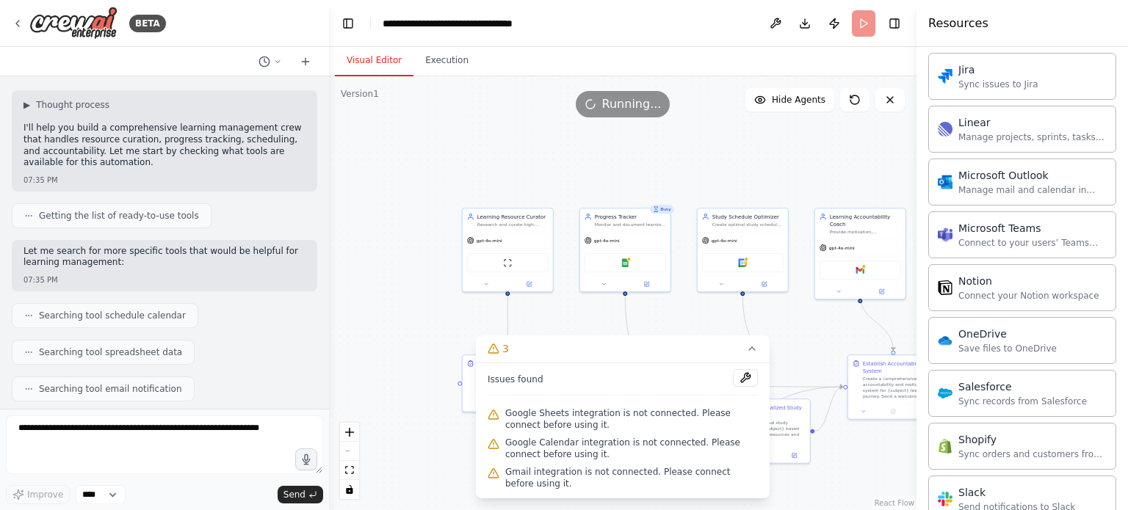
scroll to position [73, 0]
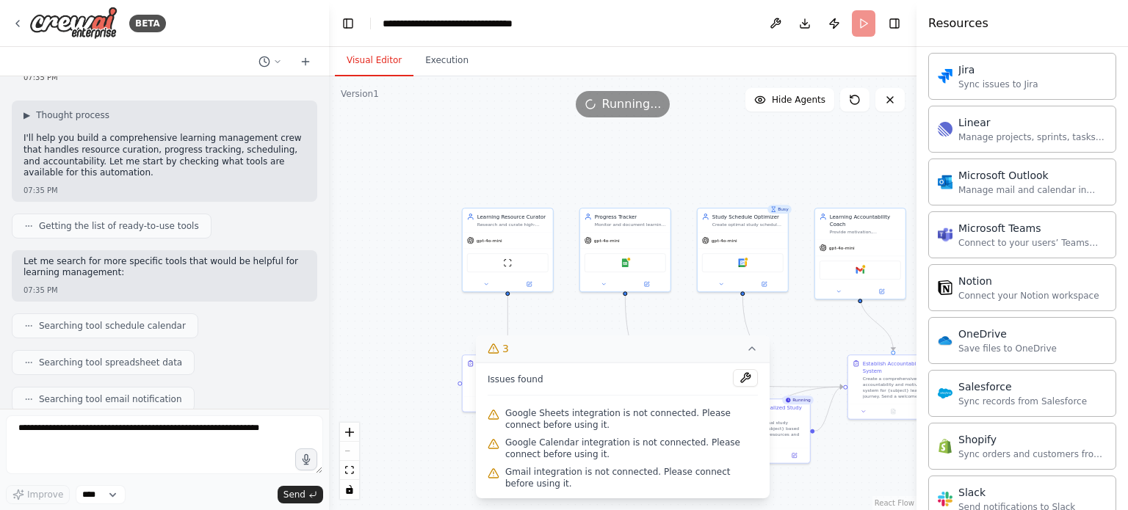
click at [749, 350] on icon at bounding box center [752, 349] width 12 height 12
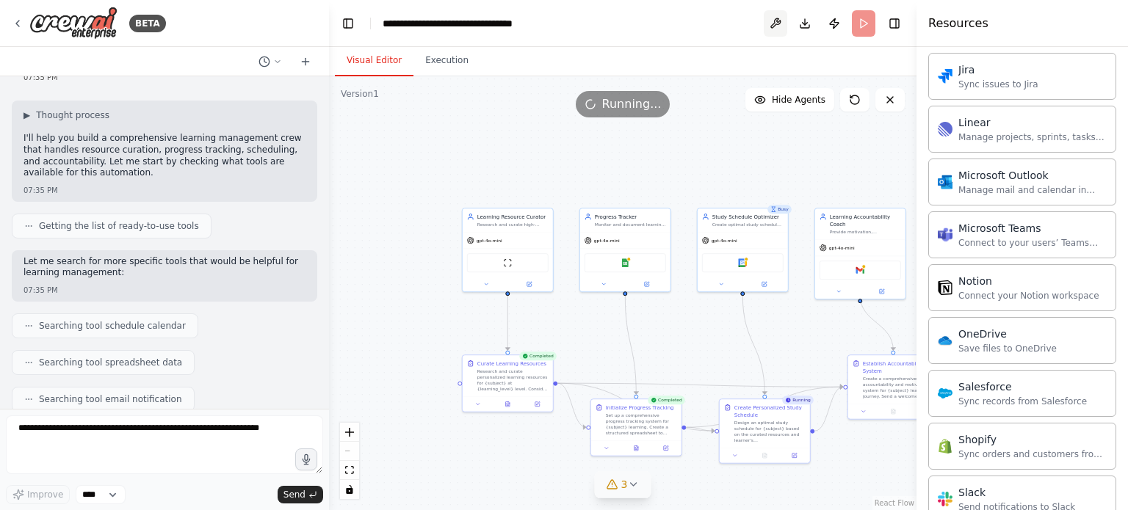
click at [773, 23] on button at bounding box center [776, 23] width 24 height 26
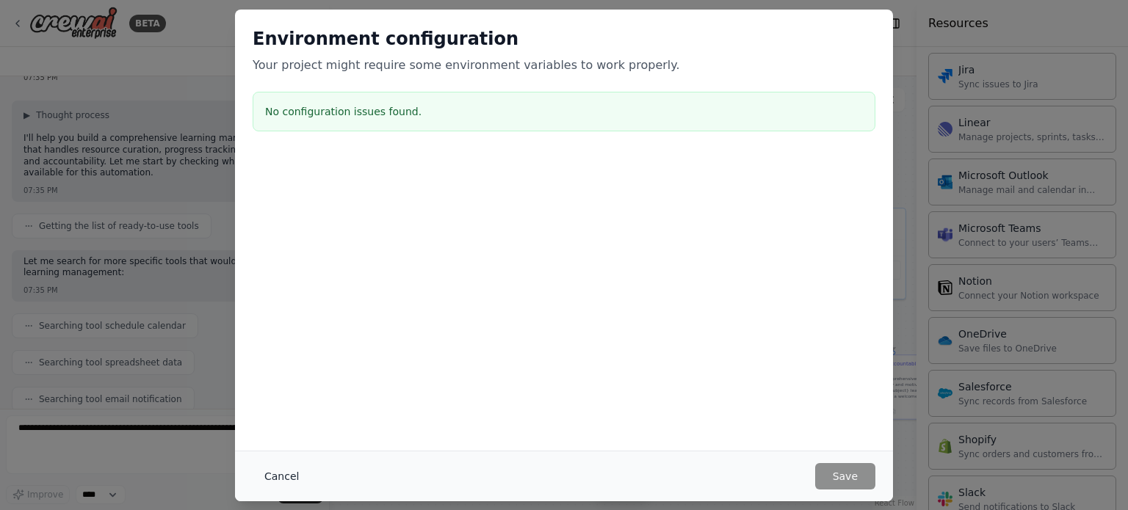
click at [291, 481] on button "Cancel" at bounding box center [282, 476] width 58 height 26
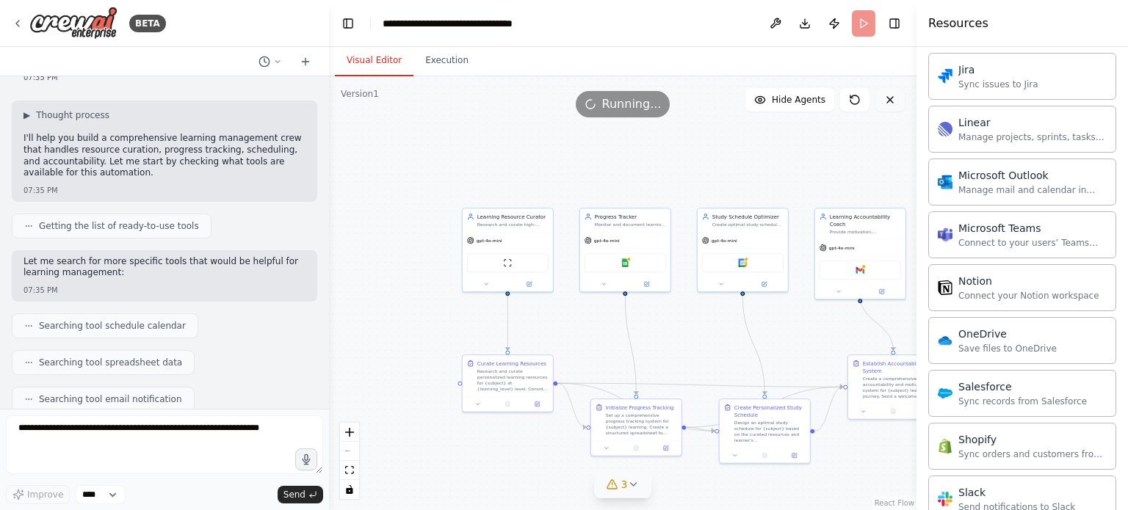
click at [887, 100] on icon at bounding box center [890, 100] width 12 height 12
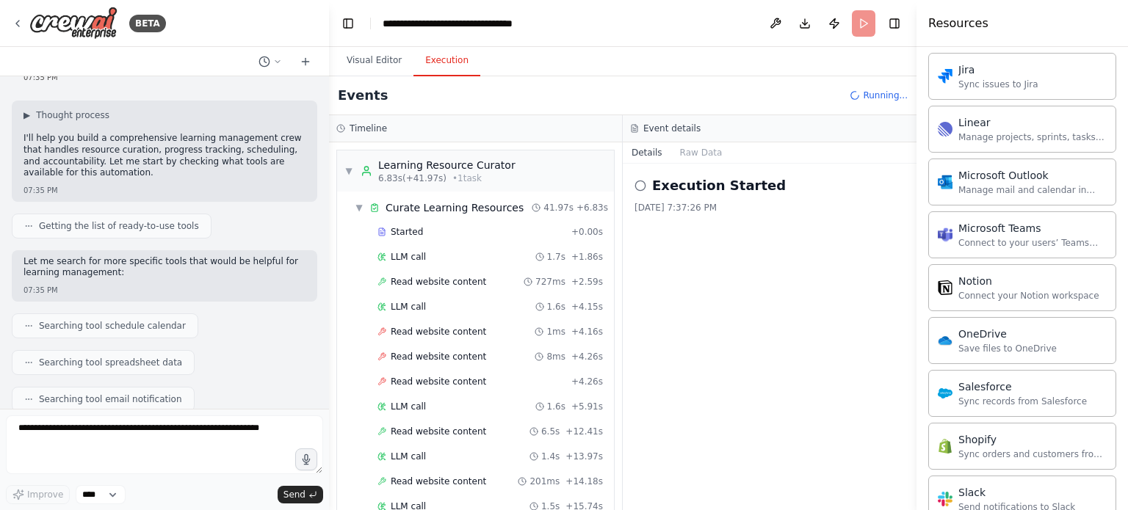
click at [449, 61] on button "Execution" at bounding box center [446, 61] width 67 height 31
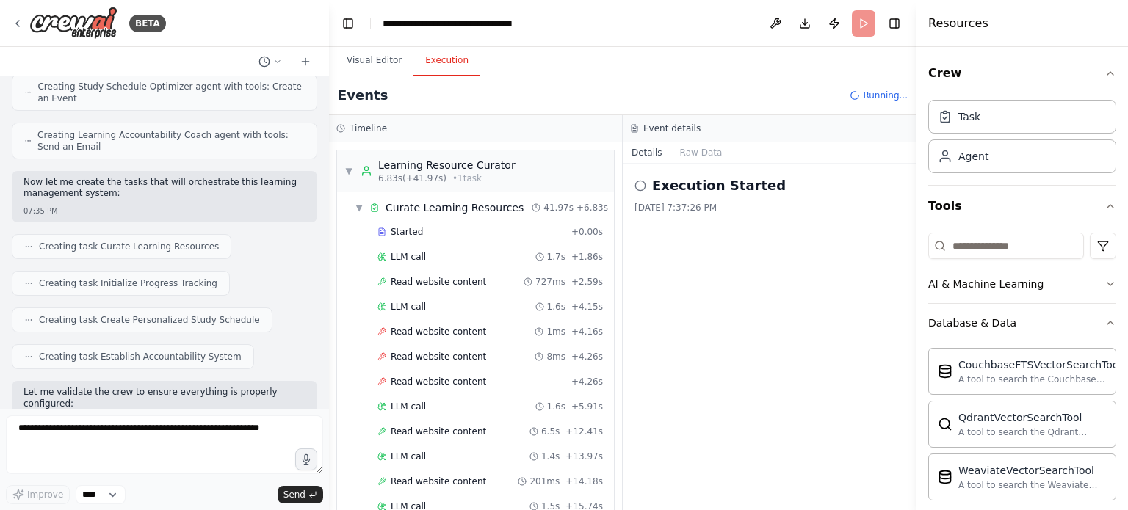
scroll to position [588, 0]
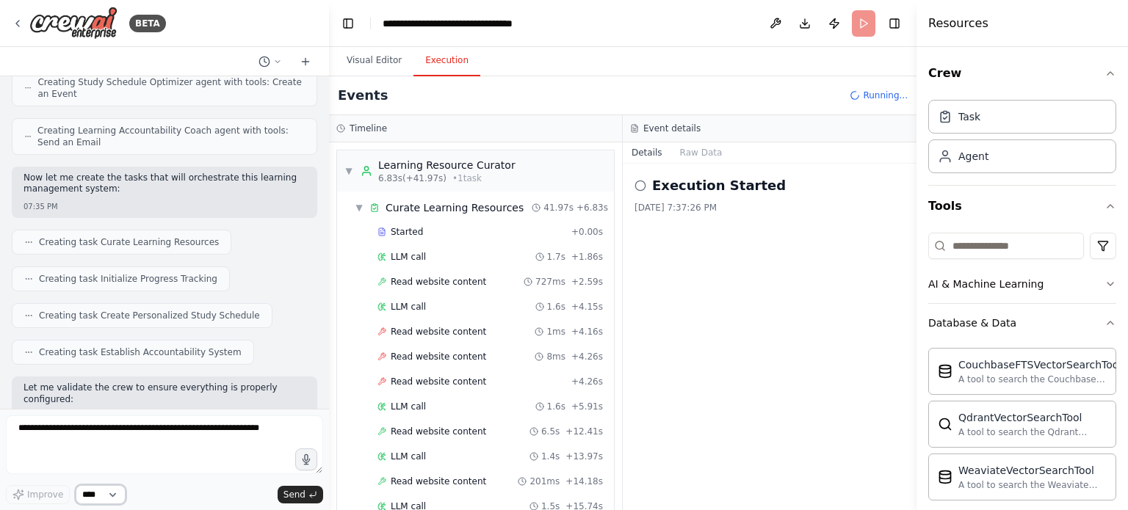
click at [100, 499] on select "****" at bounding box center [101, 494] width 50 height 19
click at [377, 64] on button "Visual Editor" at bounding box center [374, 61] width 79 height 31
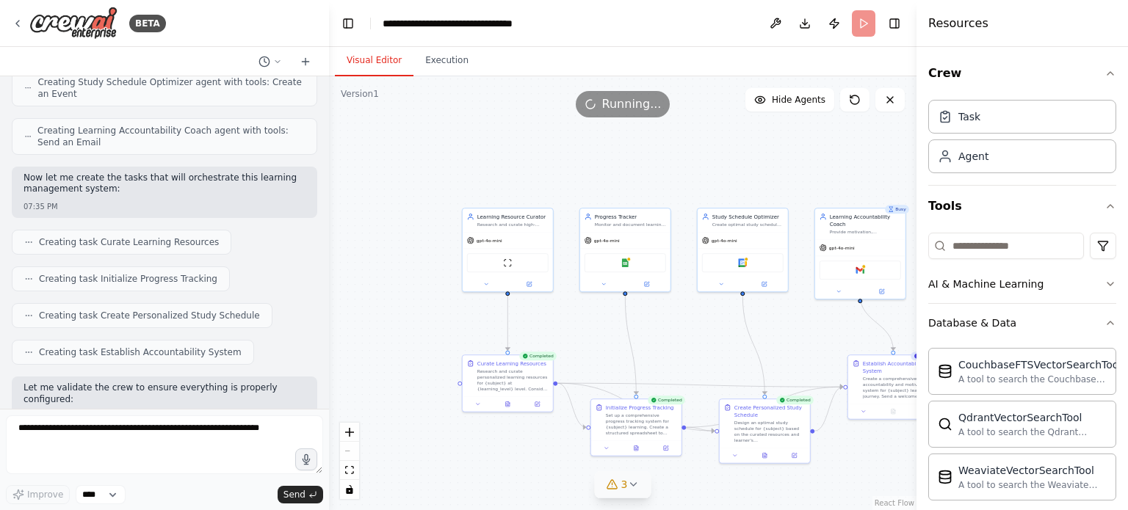
click at [623, 487] on span "3" at bounding box center [624, 484] width 7 height 15
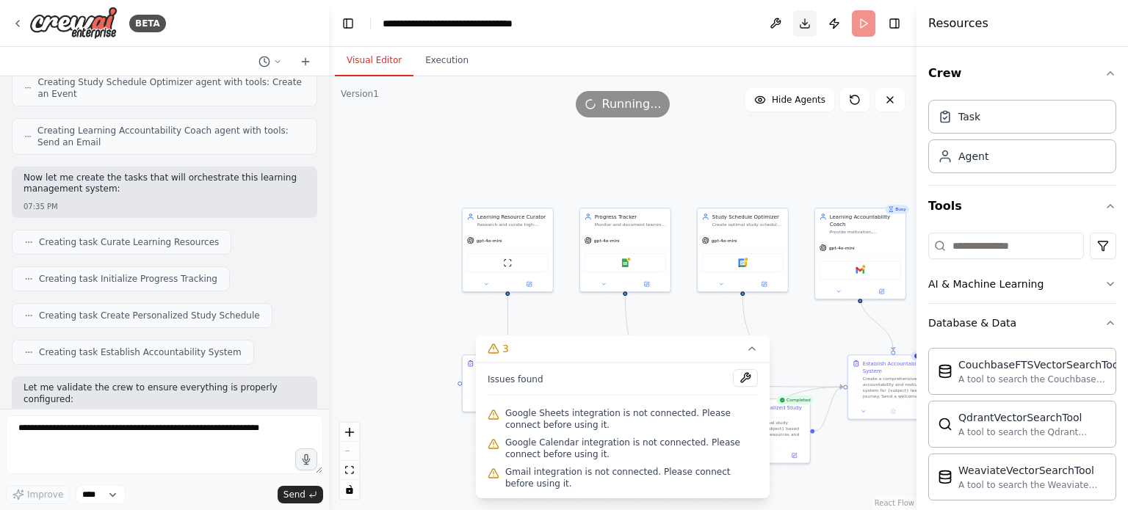
click at [796, 24] on button "Download" at bounding box center [805, 23] width 24 height 26
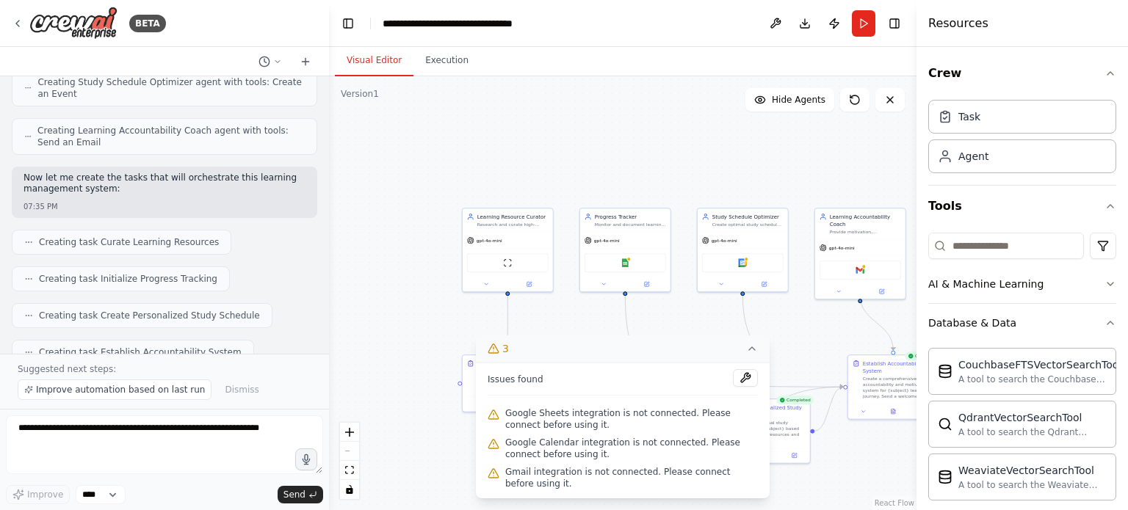
click at [742, 350] on button "3" at bounding box center [623, 349] width 294 height 27
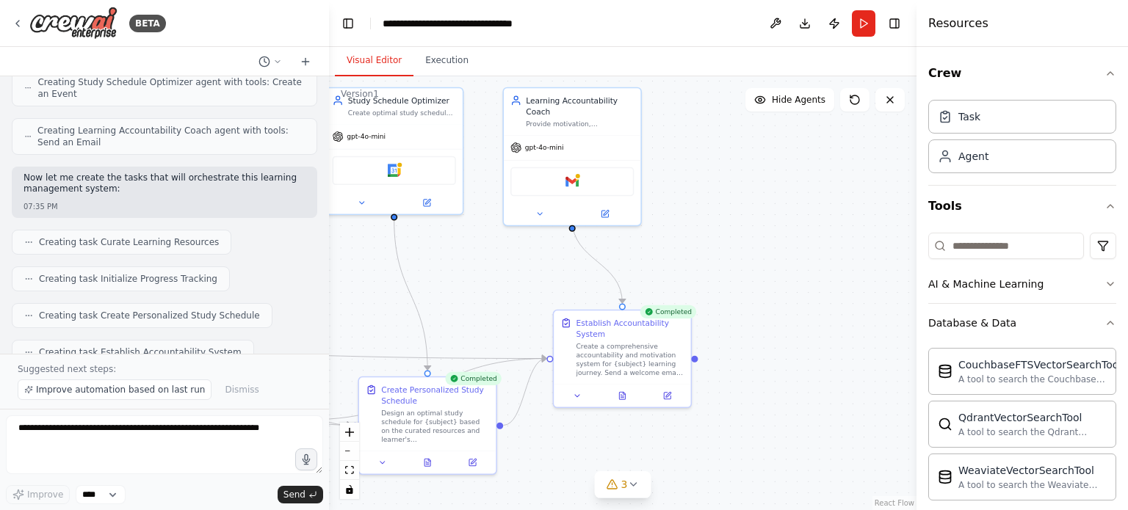
drag, startPoint x: 717, startPoint y: 284, endPoint x: 463, endPoint y: 246, distance: 256.2
click at [442, 246] on div ".deletable-edge-delete-btn { width: 20px; height: 20px; border: 0px solid #ffff…" at bounding box center [623, 293] width 588 height 434
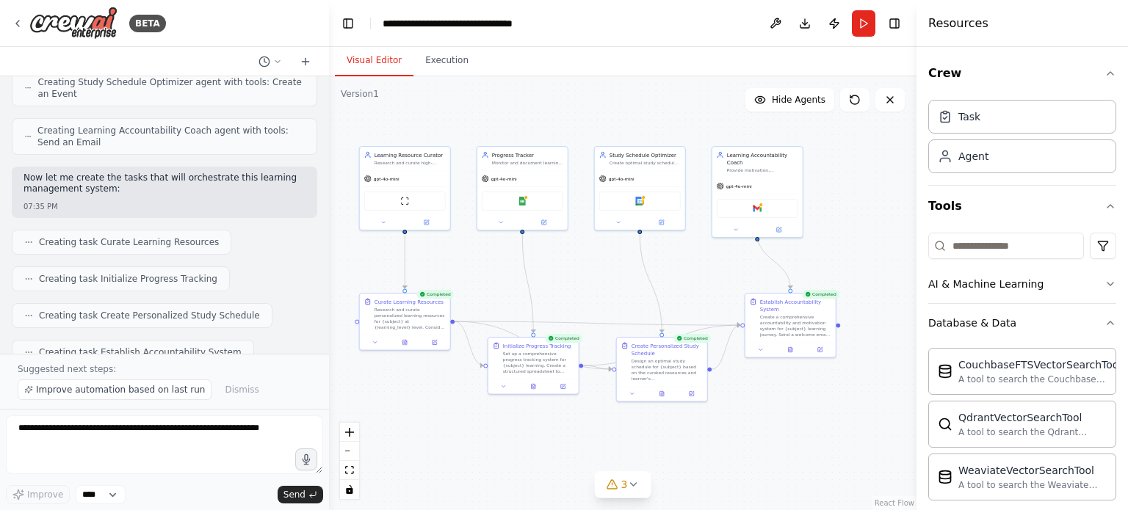
drag, startPoint x: 599, startPoint y: 240, endPoint x: 735, endPoint y: 253, distance: 136.4
click at [735, 253] on div ".deletable-edge-delete-btn { width: 20px; height: 20px; border: 0px solid #ffff…" at bounding box center [623, 293] width 588 height 434
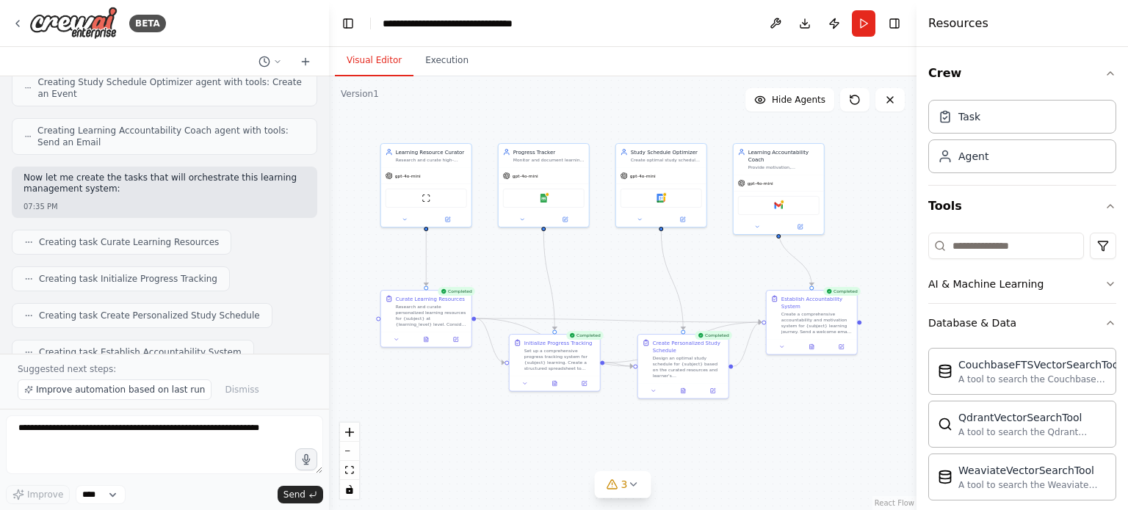
drag, startPoint x: 655, startPoint y: 266, endPoint x: 676, endPoint y: 262, distance: 21.6
click at [676, 262] on div ".deletable-edge-delete-btn { width: 20px; height: 20px; border: 0px solid #ffff…" at bounding box center [623, 293] width 588 height 434
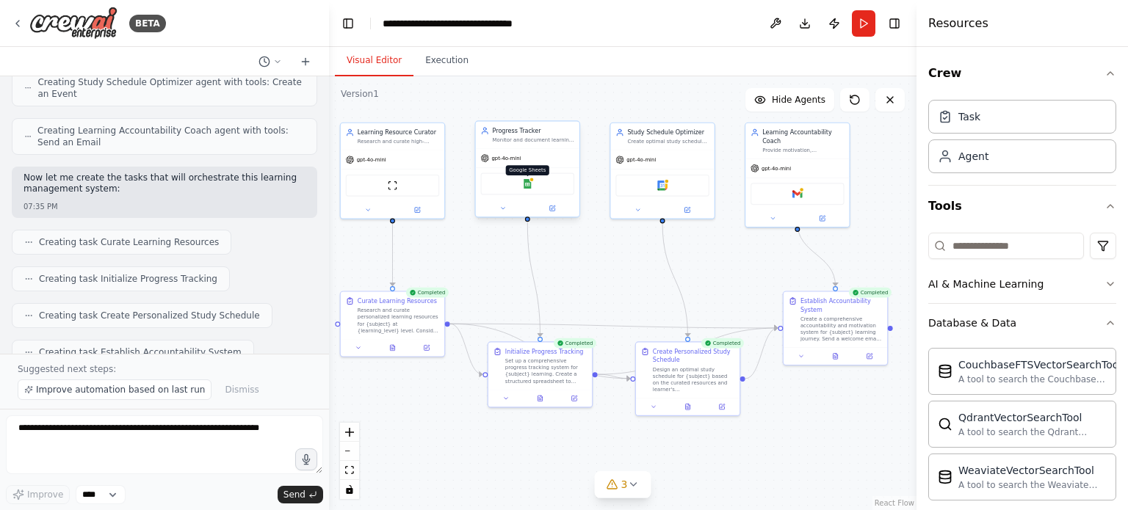
click at [532, 181] on img at bounding box center [527, 184] width 10 height 10
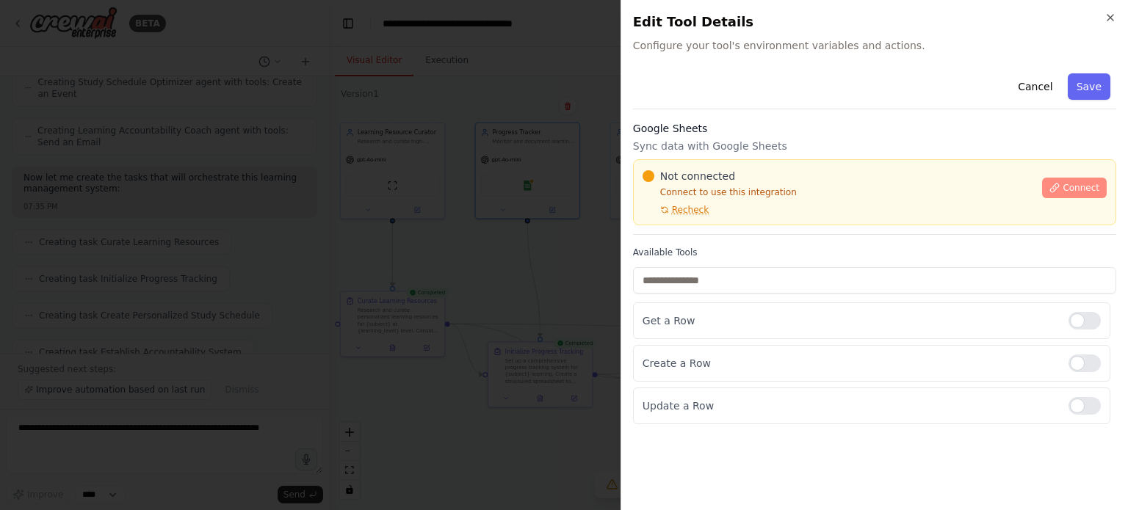
click at [1065, 190] on button "Connect" at bounding box center [1074, 188] width 65 height 21
click at [681, 214] on span "Recheck" at bounding box center [690, 210] width 37 height 12
click at [1058, 186] on icon at bounding box center [1055, 188] width 8 height 8
click at [756, 137] on div "Google Sheets Sync data with Google Sheets Not connected Connect to use this in…" at bounding box center [874, 178] width 483 height 114
